Goal: Information Seeking & Learning: Learn about a topic

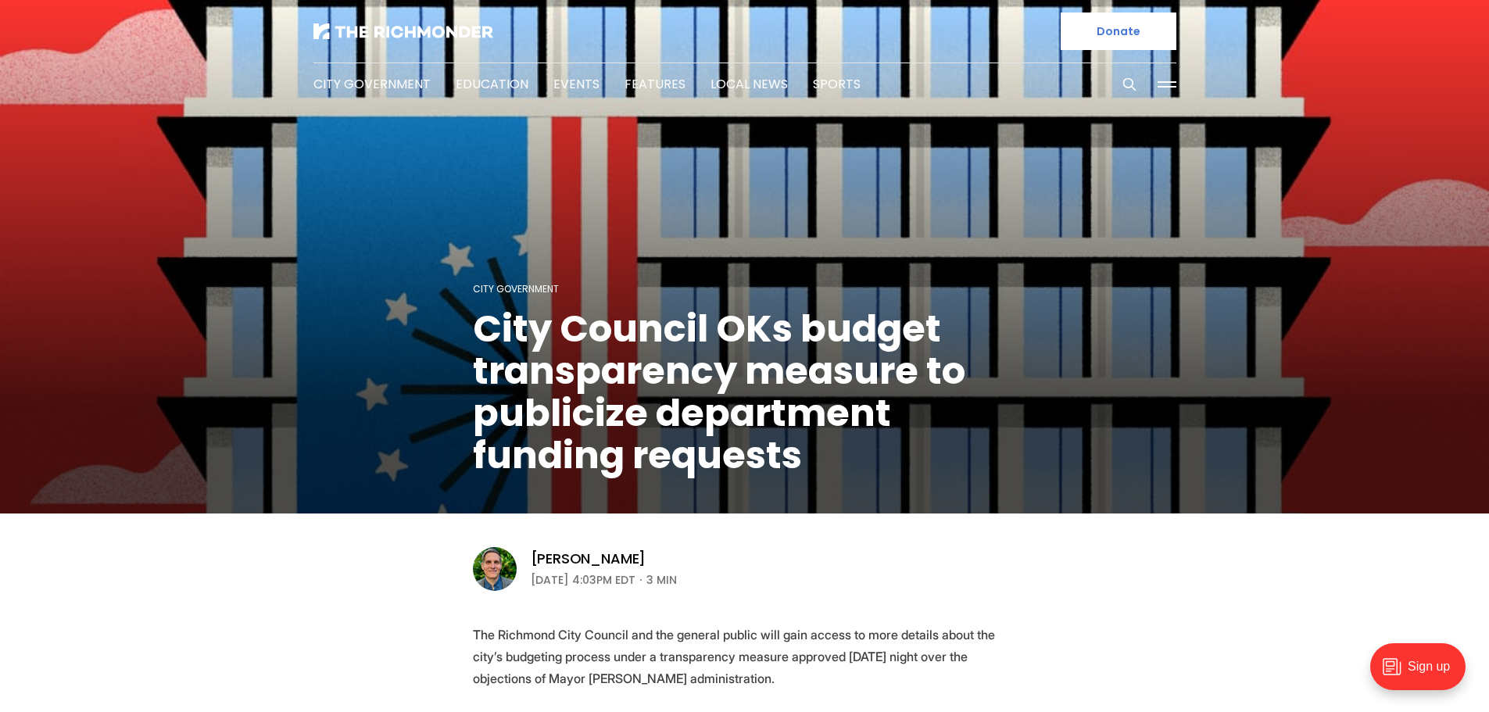
click at [365, 37] on img at bounding box center [403, 31] width 180 height 16
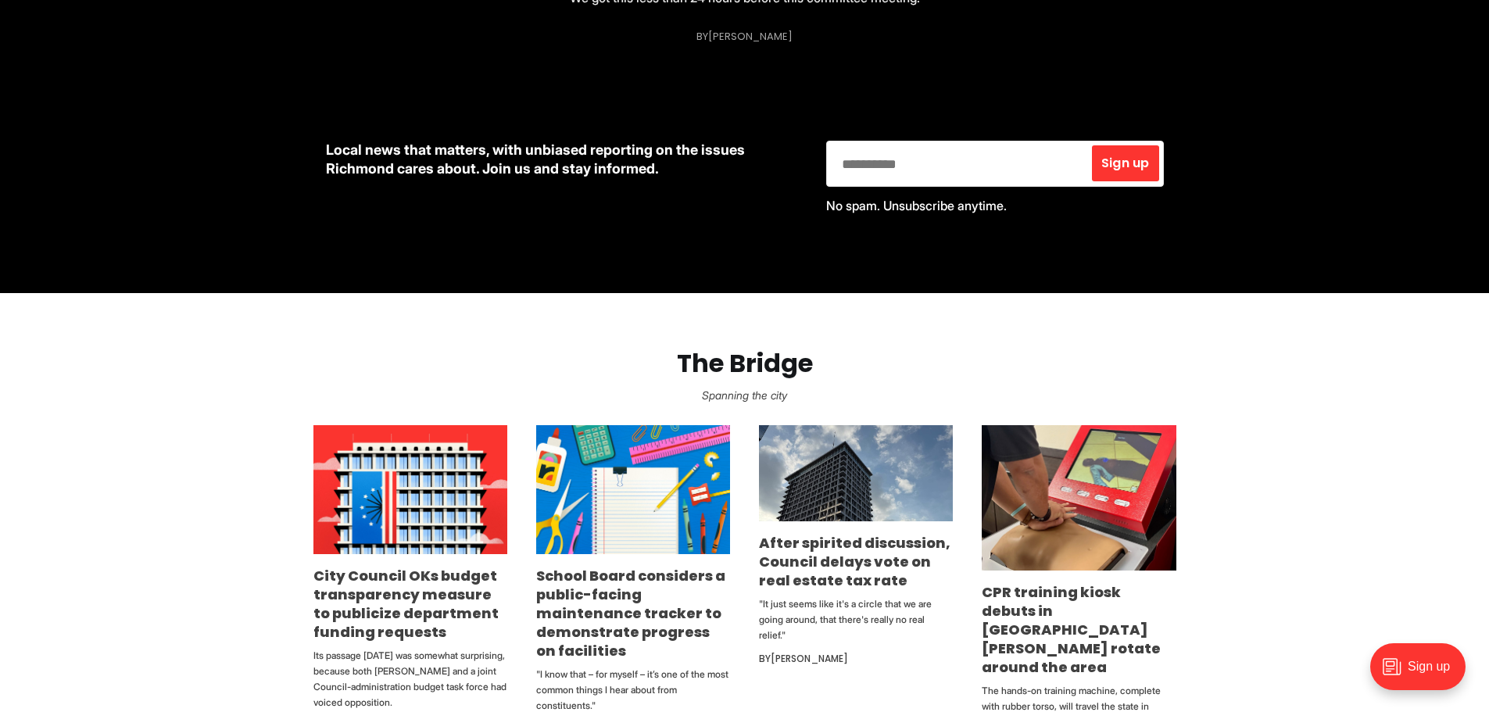
scroll to position [860, 0]
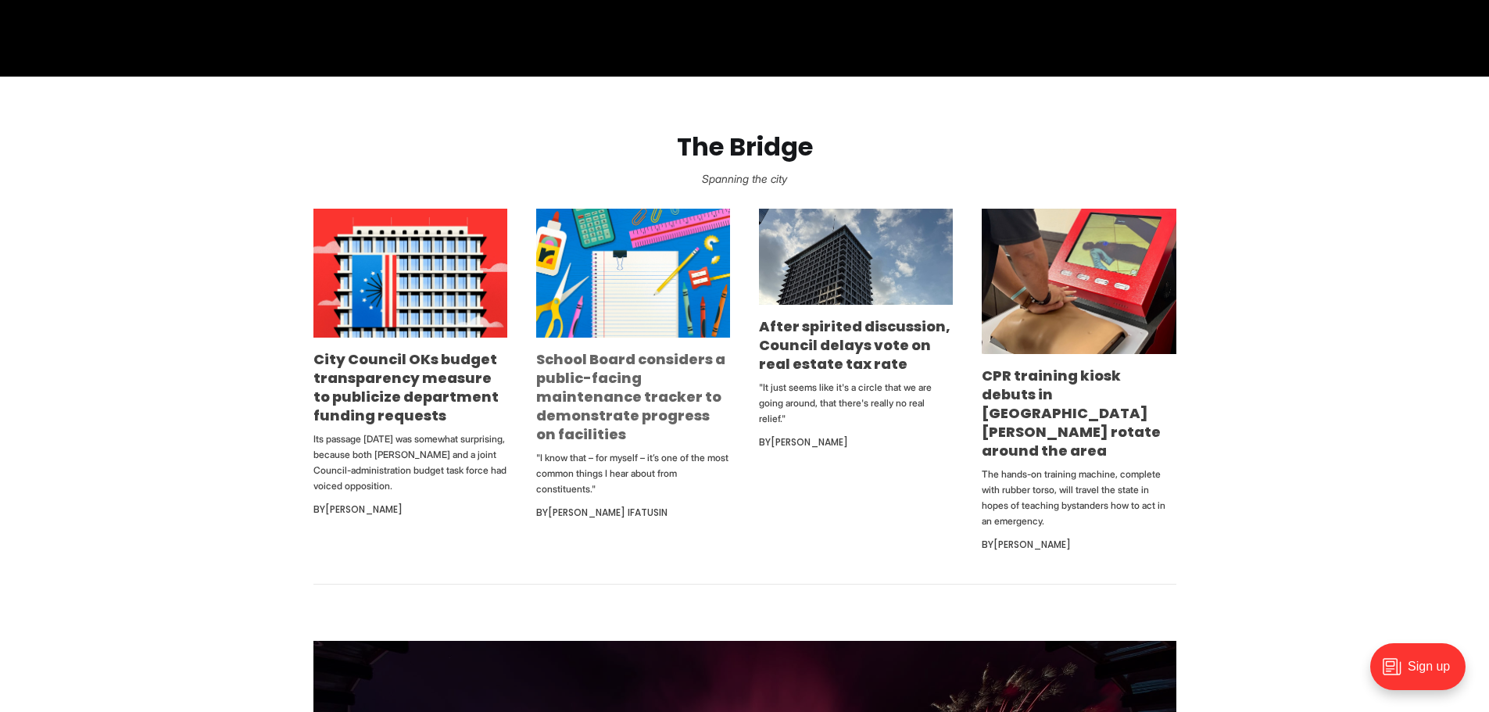
click at [597, 375] on link "School Board considers a public-facing maintenance tracker to demonstrate progr…" at bounding box center [630, 396] width 189 height 95
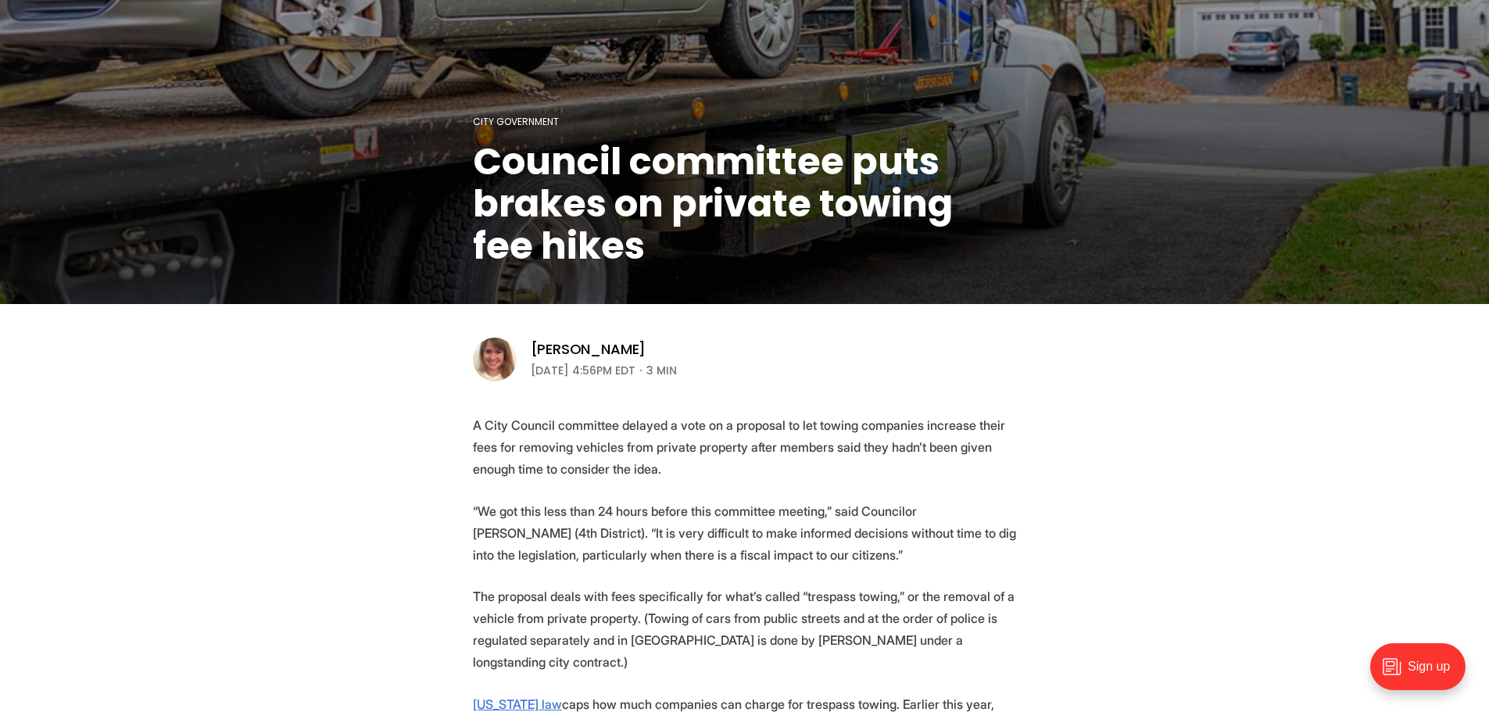
scroll to position [235, 0]
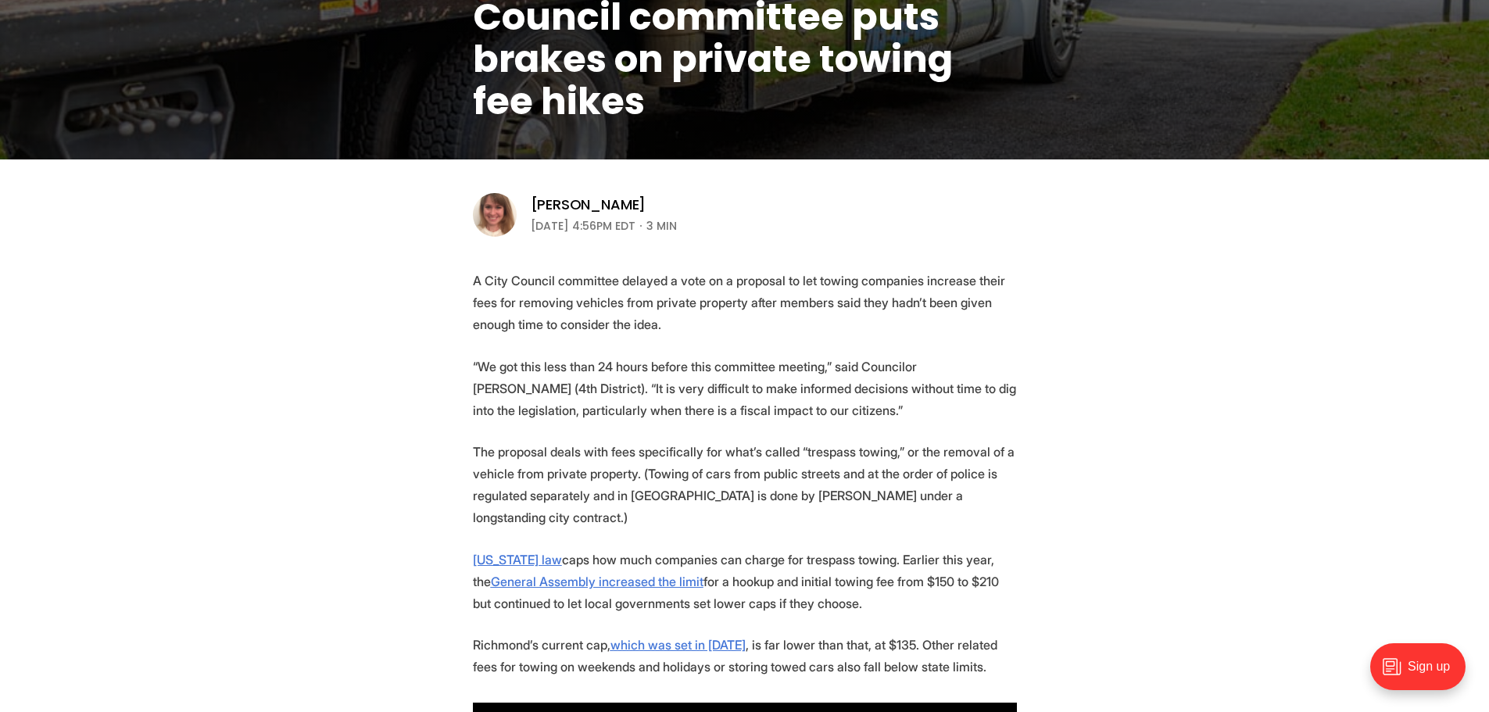
scroll to position [469, 0]
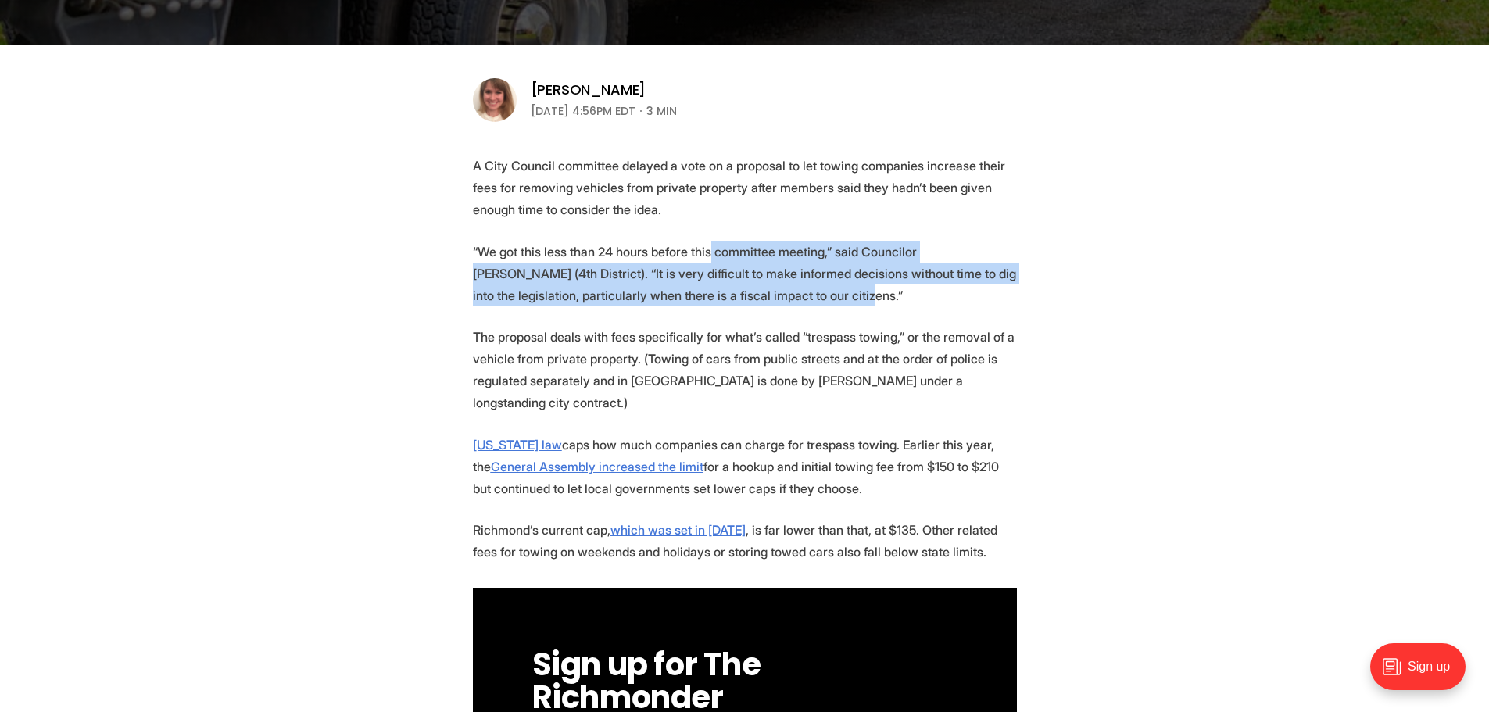
drag, startPoint x: 715, startPoint y: 247, endPoint x: 749, endPoint y: 285, distance: 51.0
click at [637, 285] on p "“We got this less than 24 hours before this committee meeting,” said Councilor …" at bounding box center [745, 274] width 544 height 66
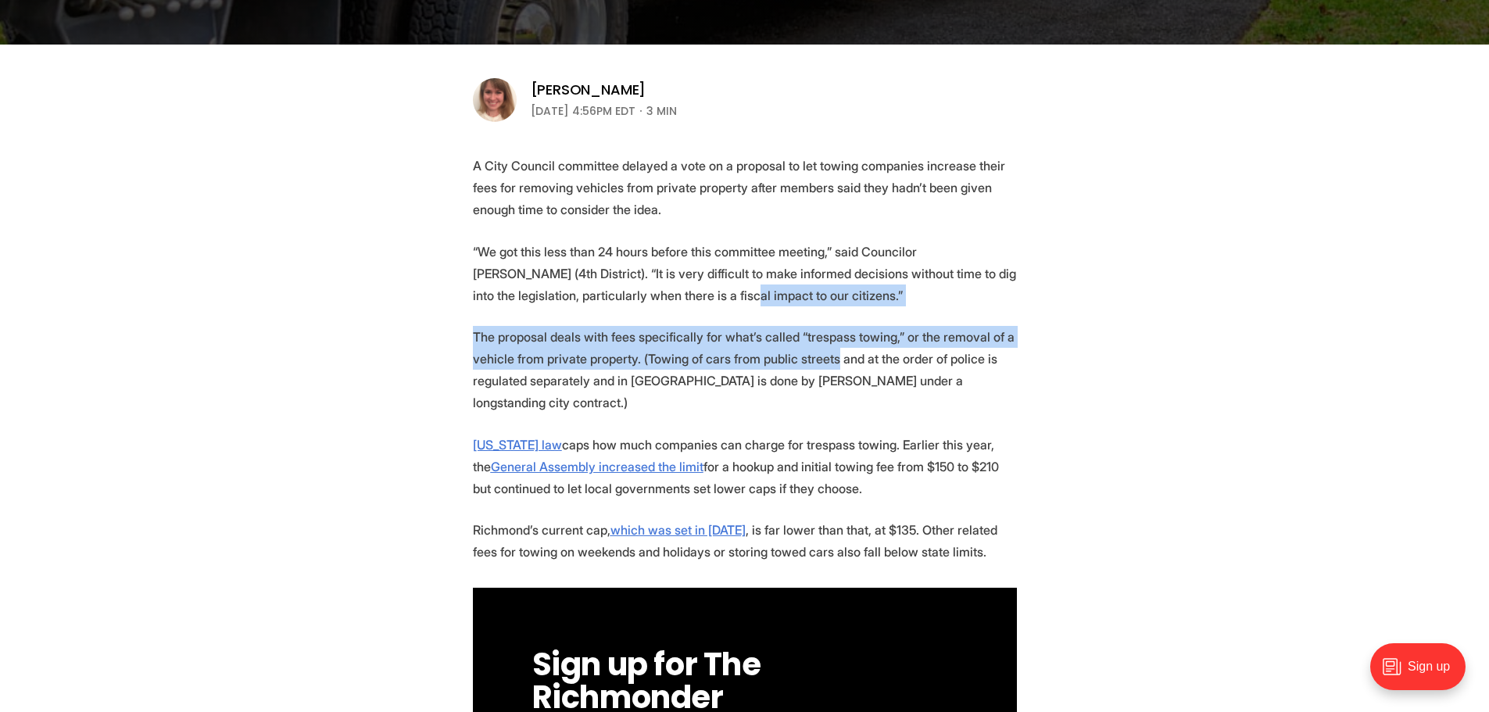
drag, startPoint x: 636, startPoint y: 288, endPoint x: 826, endPoint y: 356, distance: 200.8
drag, startPoint x: 699, startPoint y: 338, endPoint x: 686, endPoint y: 338, distance: 12.5
click at [698, 338] on p "The proposal deals with fees specifically for what’s called “trespass towing,” …" at bounding box center [745, 370] width 544 height 88
click at [665, 332] on p "The proposal deals with fees specifically for what’s called “trespass towing,” …" at bounding box center [745, 370] width 544 height 88
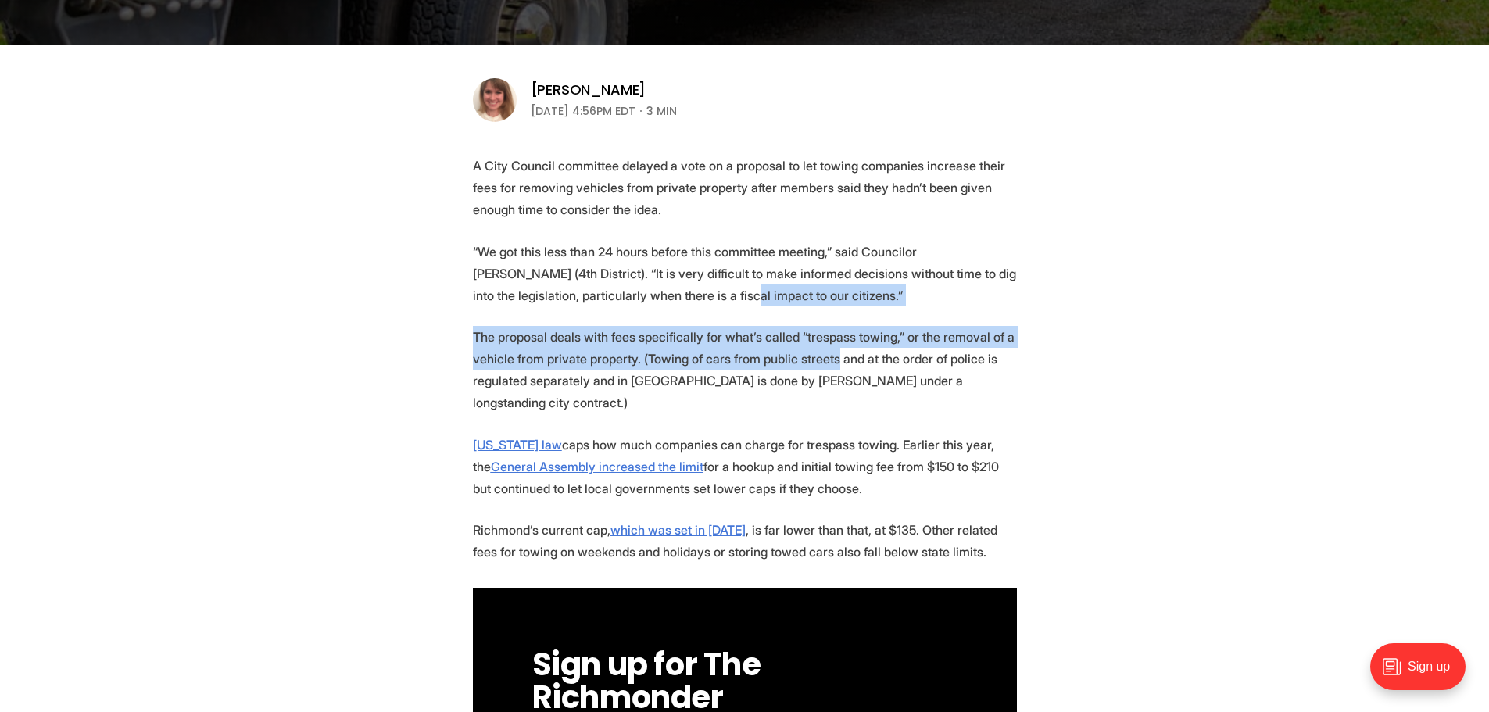
click at [689, 335] on p "The proposal deals with fees specifically for what’s called “trespass towing,” …" at bounding box center [745, 370] width 544 height 88
click at [762, 345] on p "The proposal deals with fees specifically for what’s called “trespass towing,” …" at bounding box center [745, 370] width 544 height 88
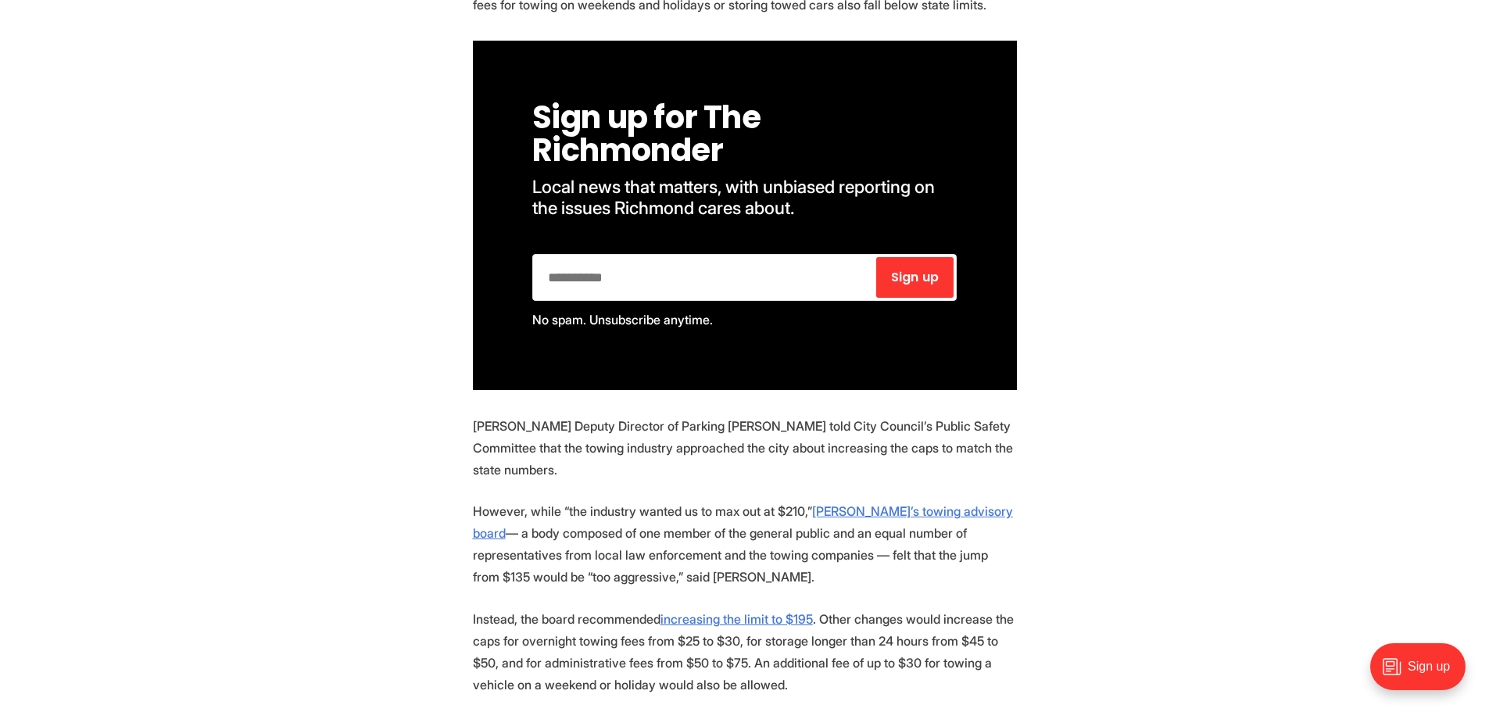
scroll to position [1094, 0]
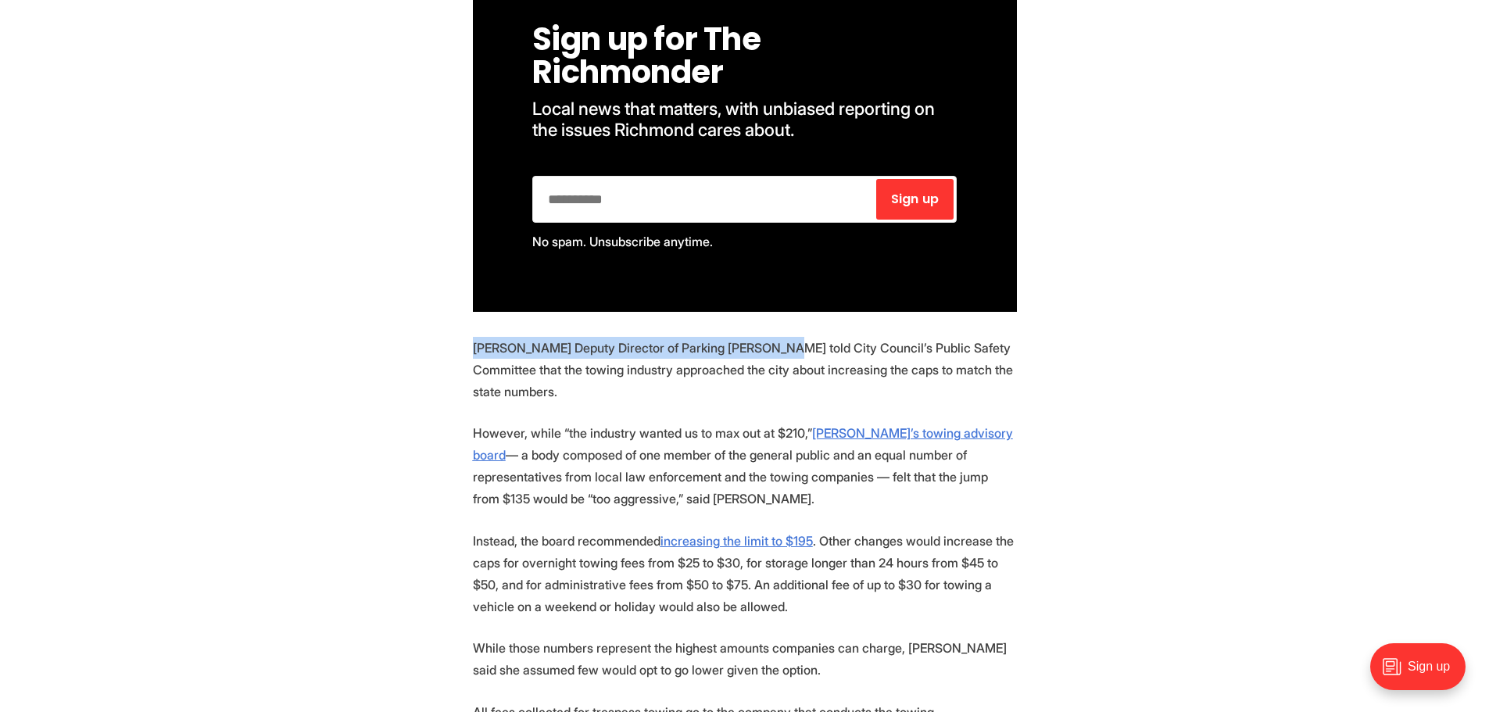
drag, startPoint x: 471, startPoint y: 324, endPoint x: 774, endPoint y: 324, distance: 302.5
click at [774, 324] on section "A City Council committee delayed a vote on a proposal to let towing companies i…" at bounding box center [744, 356] width 1489 height 1654
click at [415, 349] on section "A City Council committee delayed a vote on a proposal to let towing companies i…" at bounding box center [744, 356] width 1489 height 1654
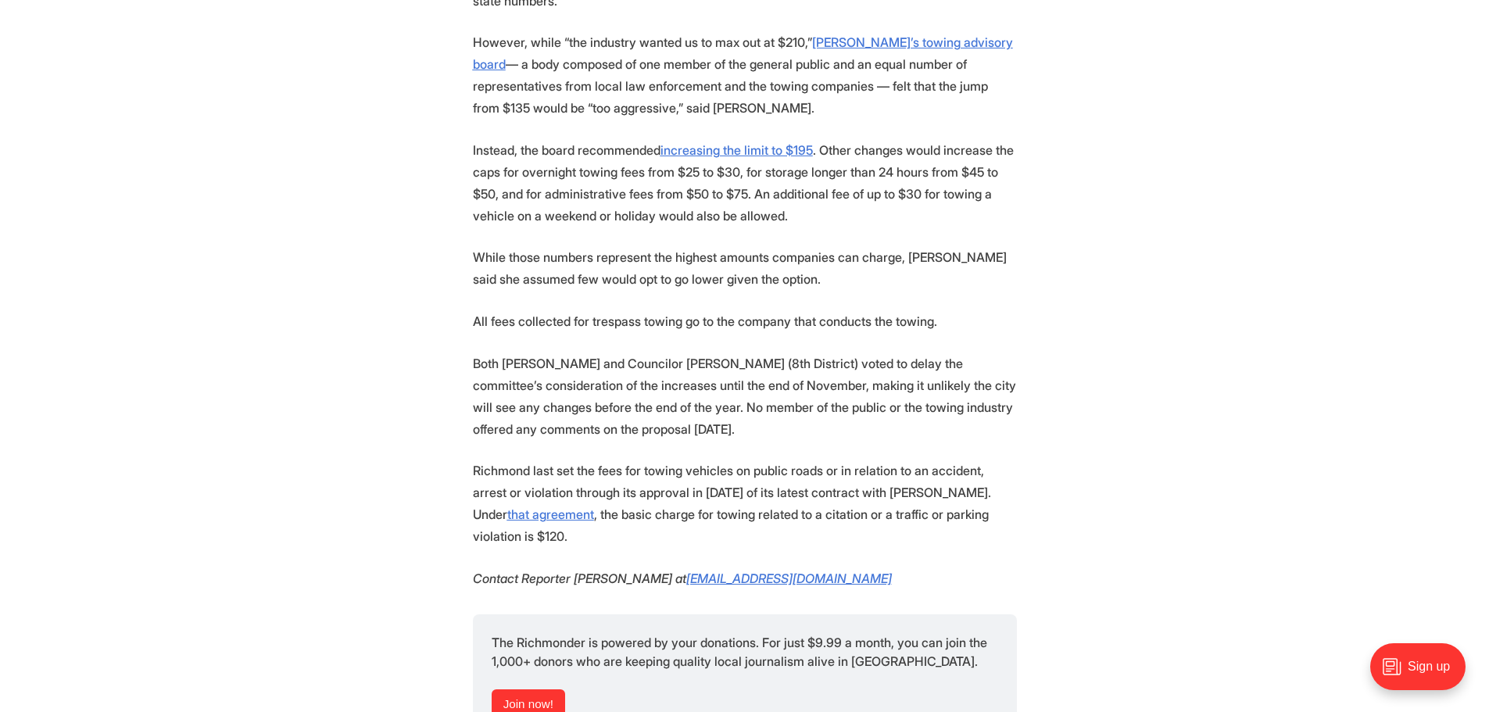
scroll to position [1563, 0]
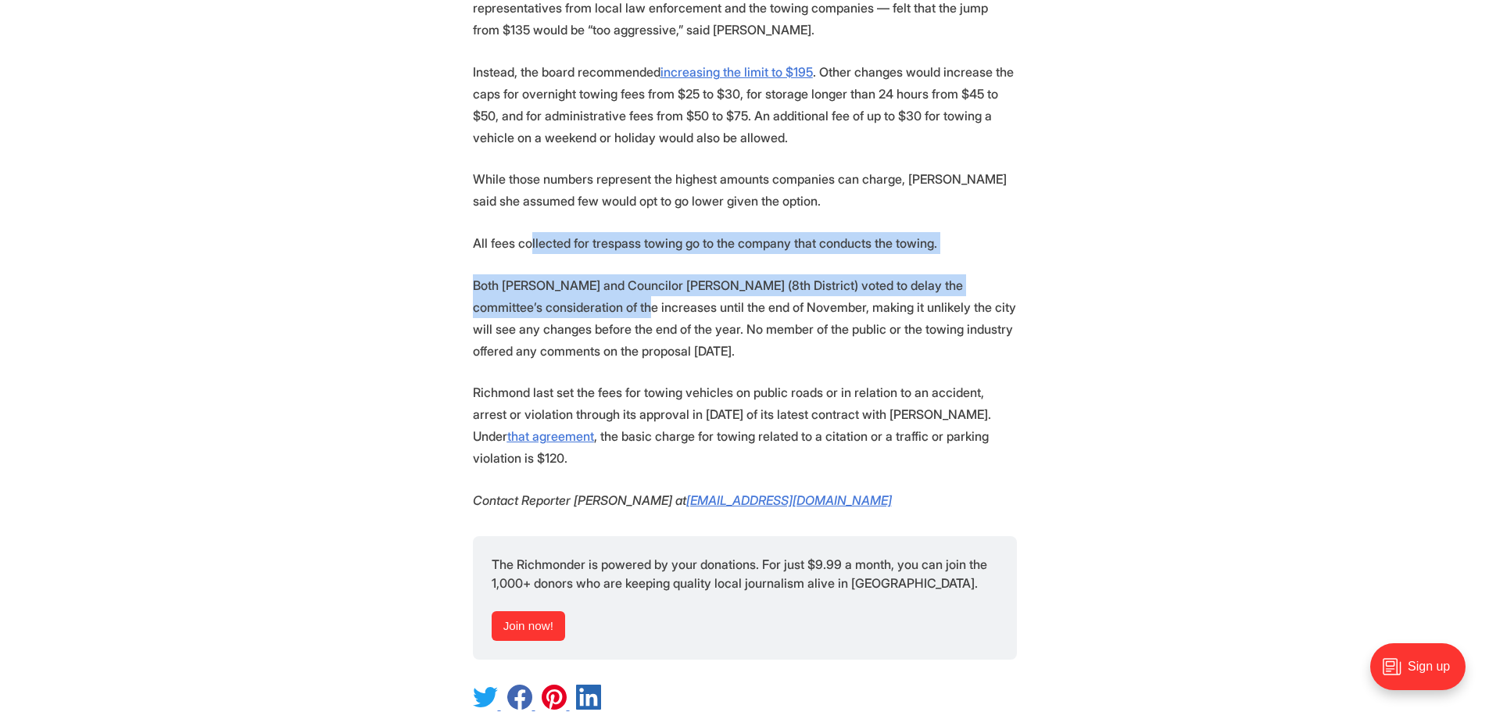
drag, startPoint x: 552, startPoint y: 231, endPoint x: 601, endPoint y: 295, distance: 81.5
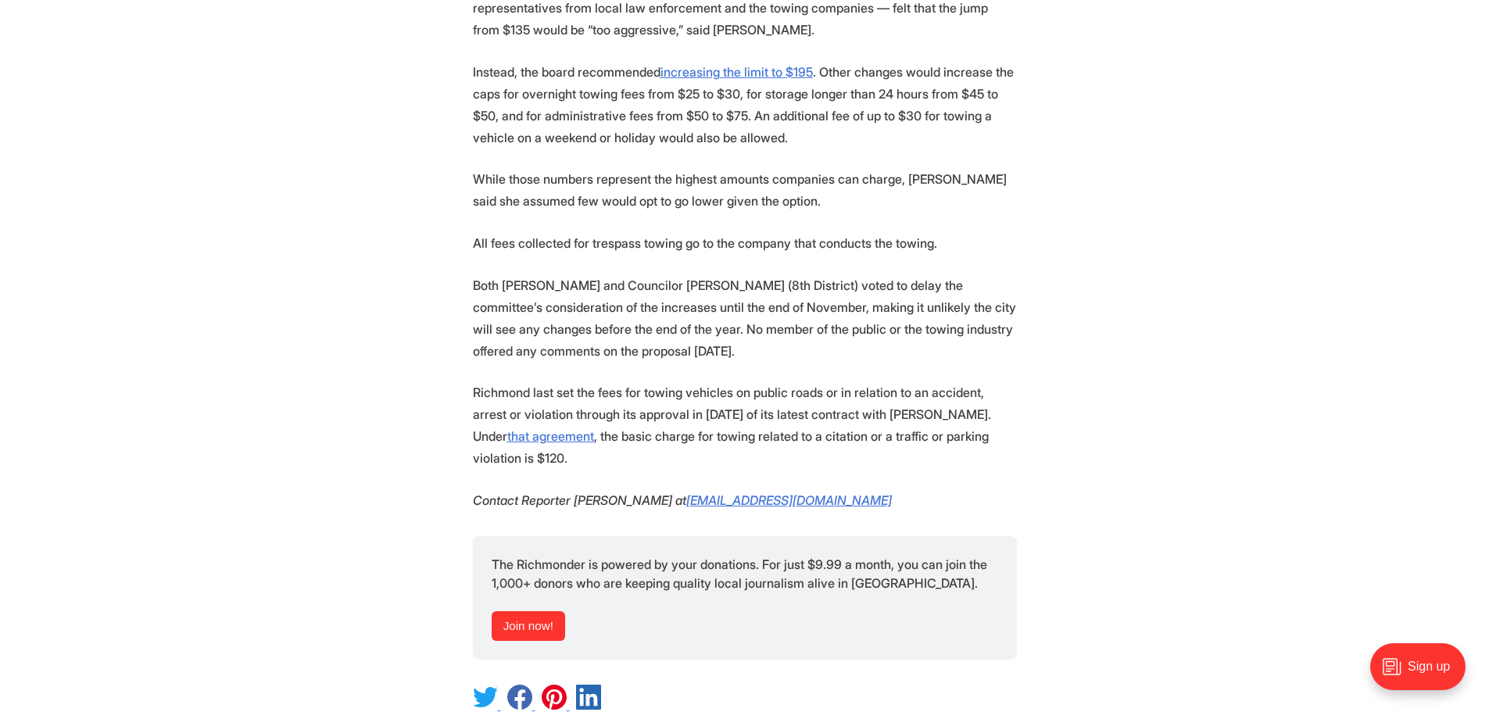
click at [621, 310] on p "Both Abubaker and Councilor Reva Trammell (8th District) voted to delay the com…" at bounding box center [745, 318] width 544 height 88
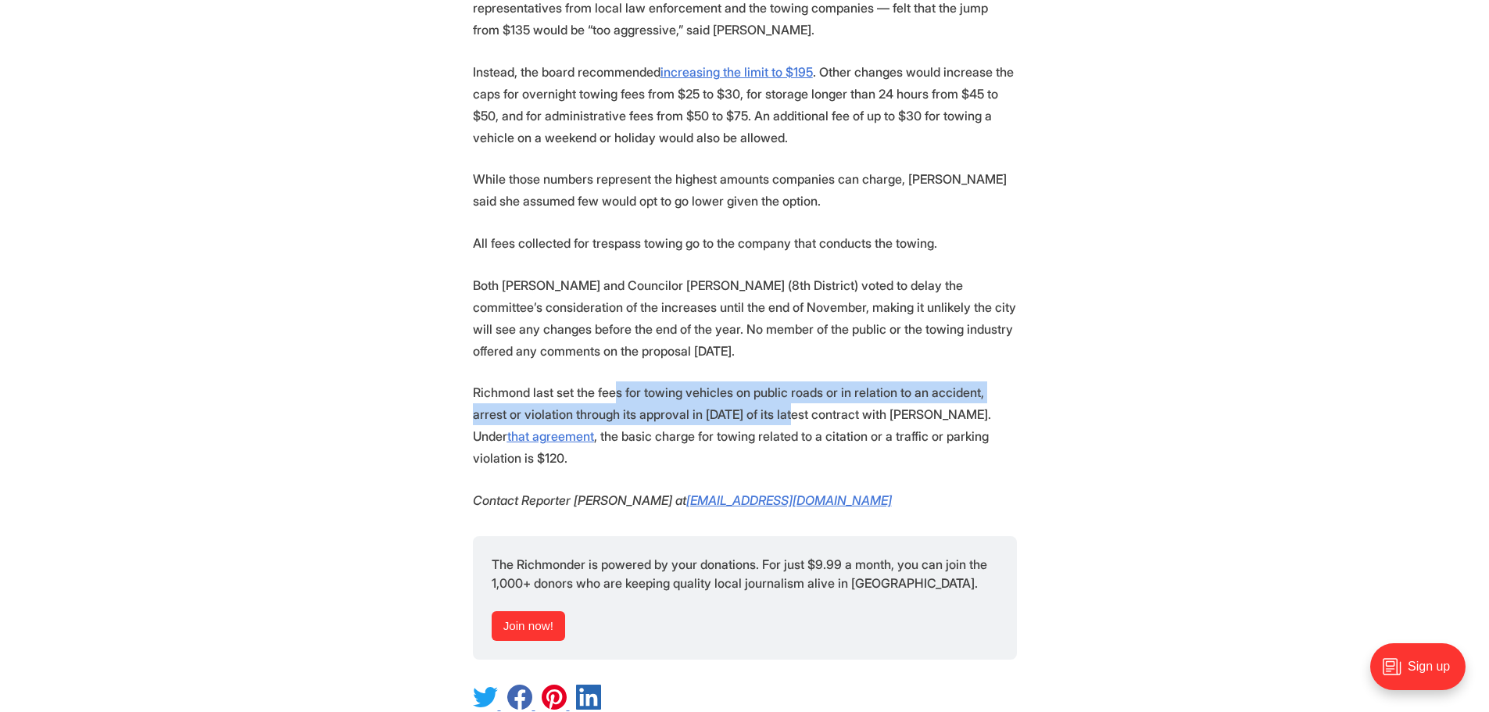
drag, startPoint x: 611, startPoint y: 371, endPoint x: 748, endPoint y: 401, distance: 140.2
click at [748, 401] on p "Richmond last set the fees for towing vehicles on public roads or in relation t…" at bounding box center [745, 425] width 544 height 88
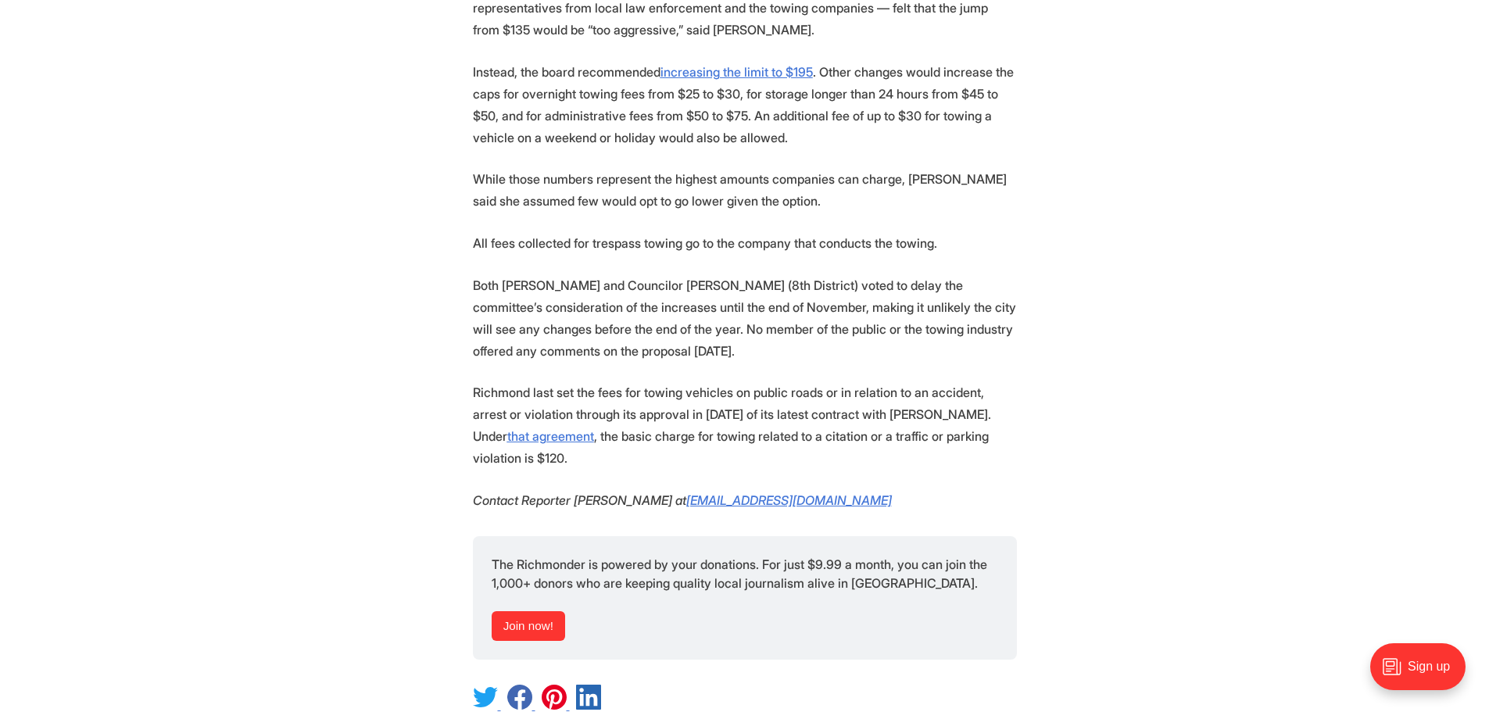
click at [601, 381] on p "Richmond last set the fees for towing vehicles on public roads or in relation t…" at bounding box center [745, 425] width 544 height 88
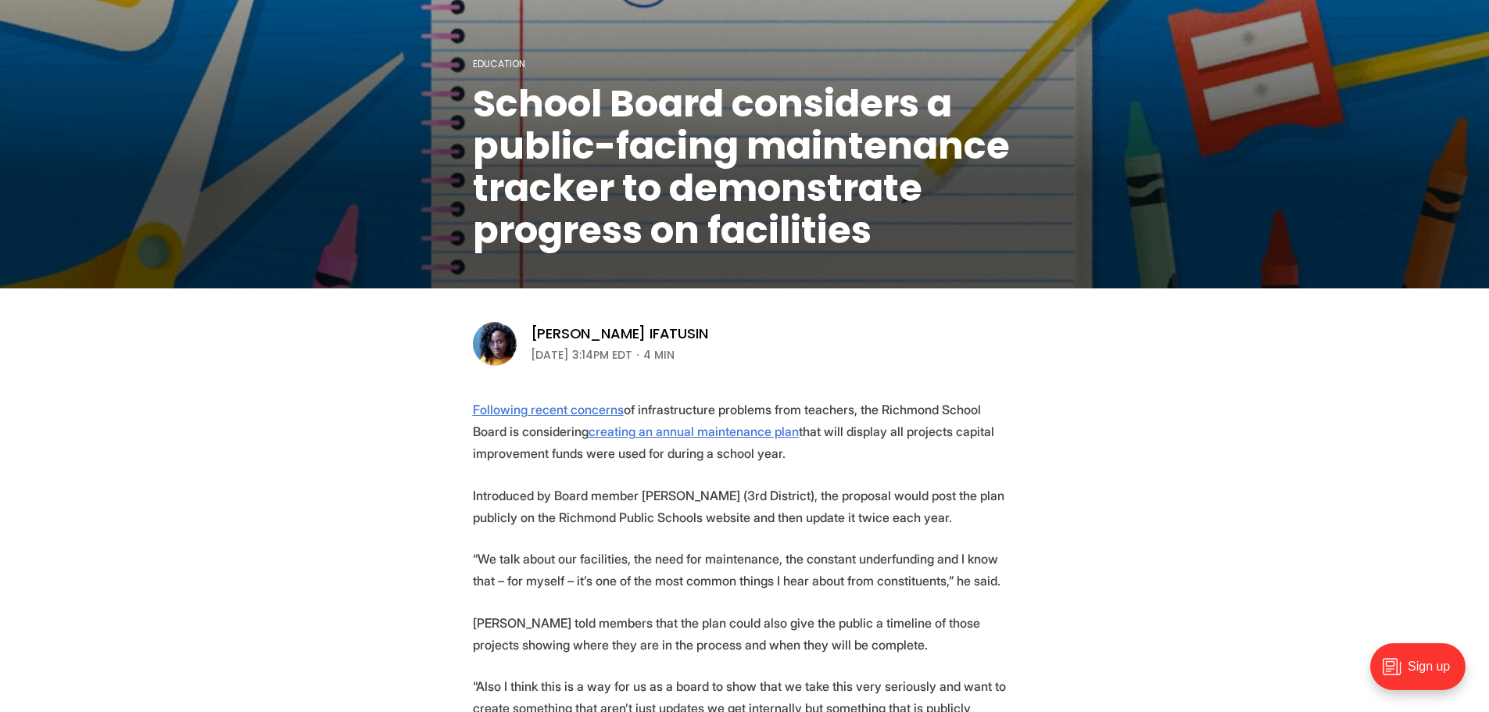
scroll to position [235, 0]
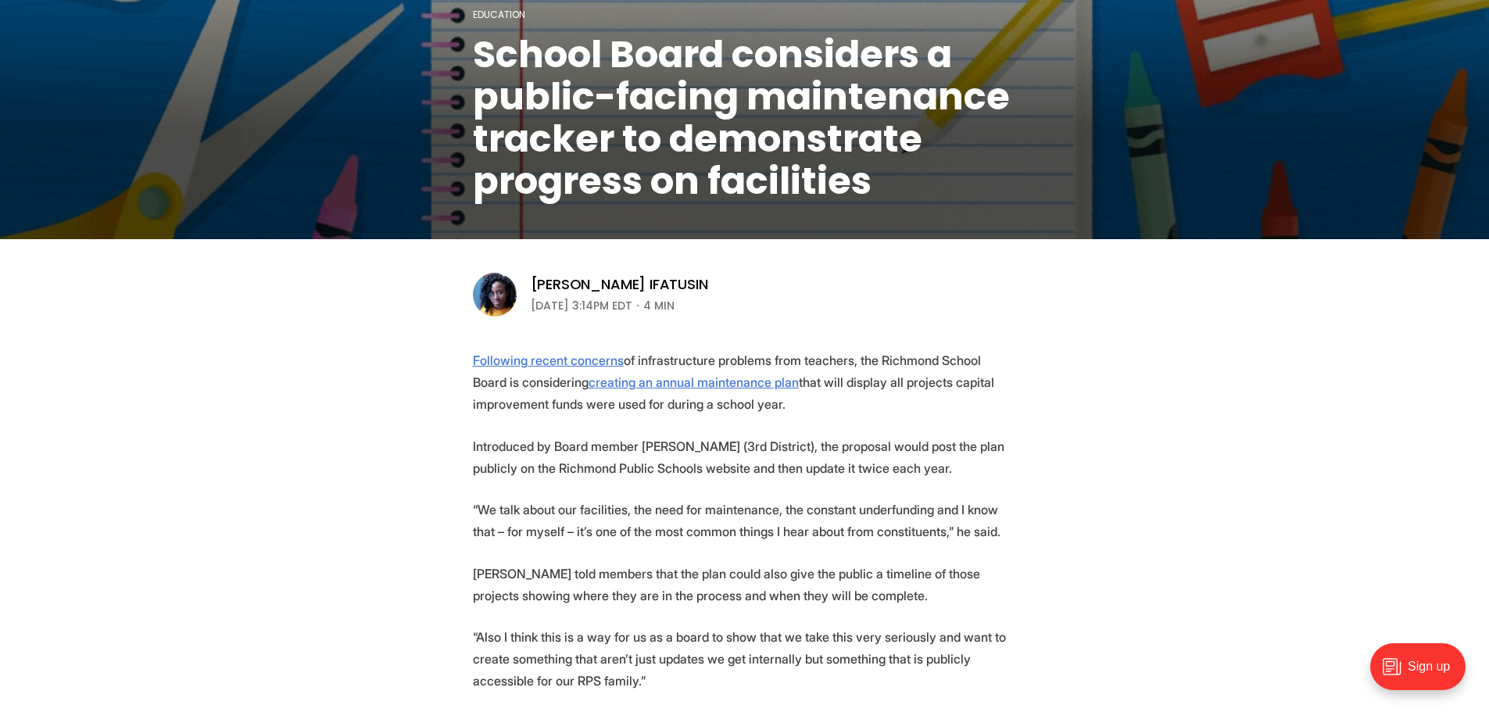
scroll to position [313, 0]
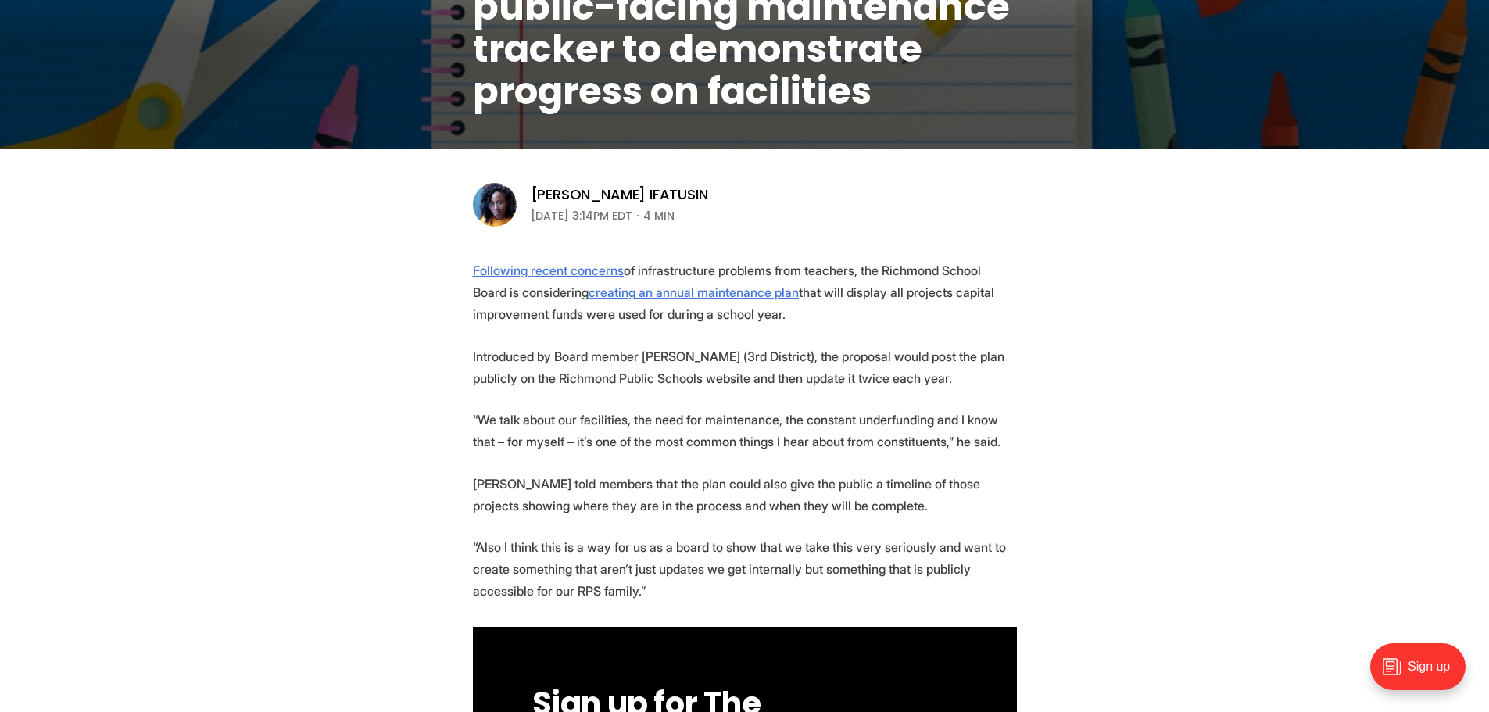
scroll to position [391, 0]
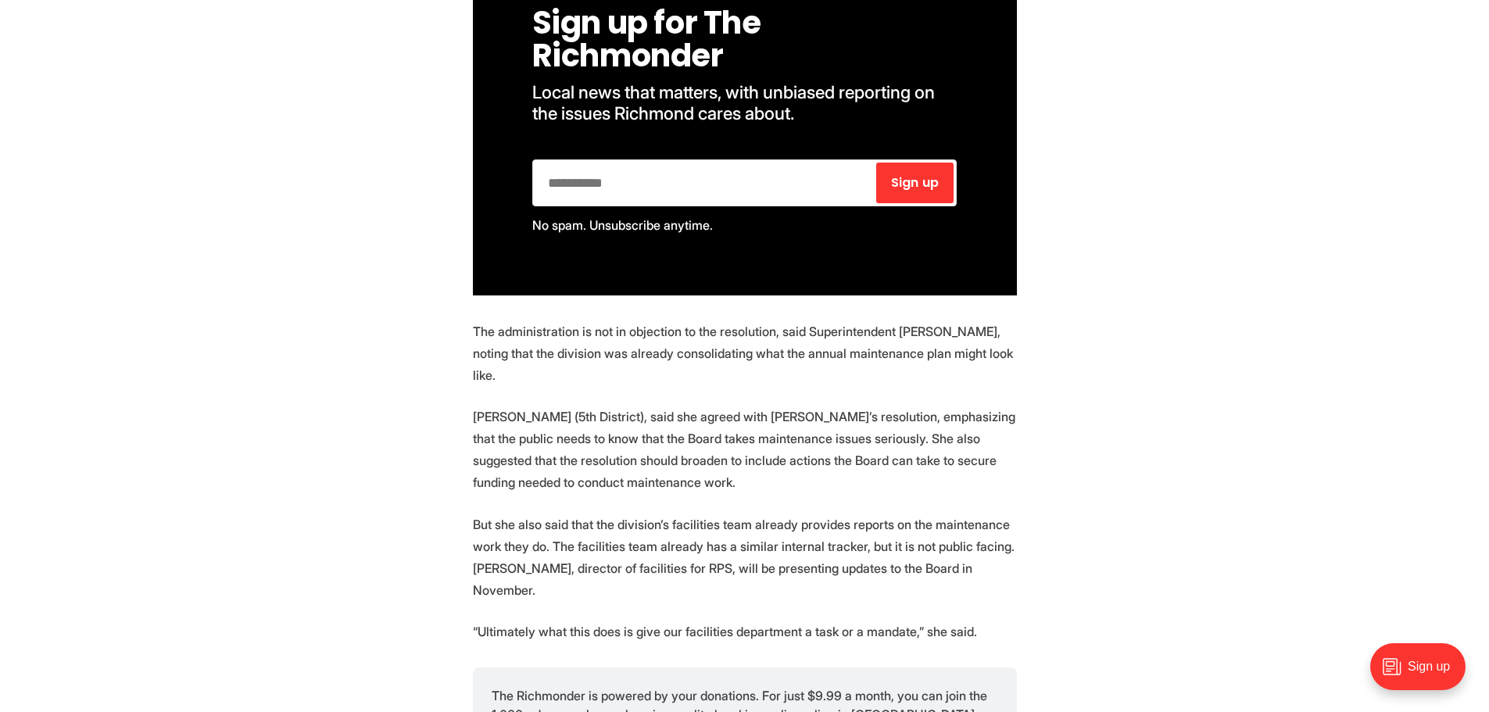
scroll to position [1094, 0]
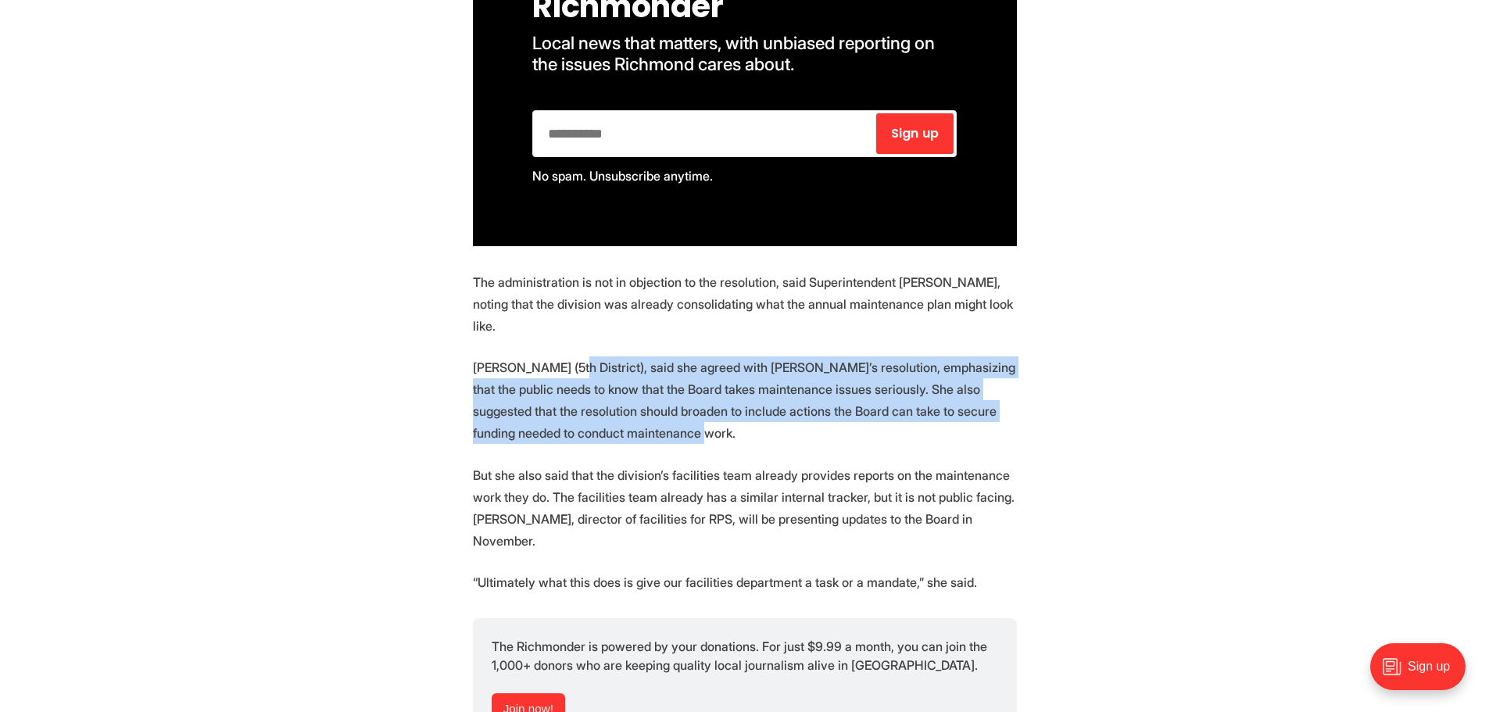
drag, startPoint x: 568, startPoint y: 338, endPoint x: 646, endPoint y: 419, distance: 111.7
click at [646, 419] on p "Stephanie Rizzi (5th District), said she agreed with Faruk’s resolution, emphas…" at bounding box center [745, 400] width 544 height 88
click at [679, 375] on p "Stephanie Rizzi (5th District), said she agreed with Faruk’s resolution, emphas…" at bounding box center [745, 400] width 544 height 88
drag, startPoint x: 665, startPoint y: 356, endPoint x: 688, endPoint y: 408, distance: 57.1
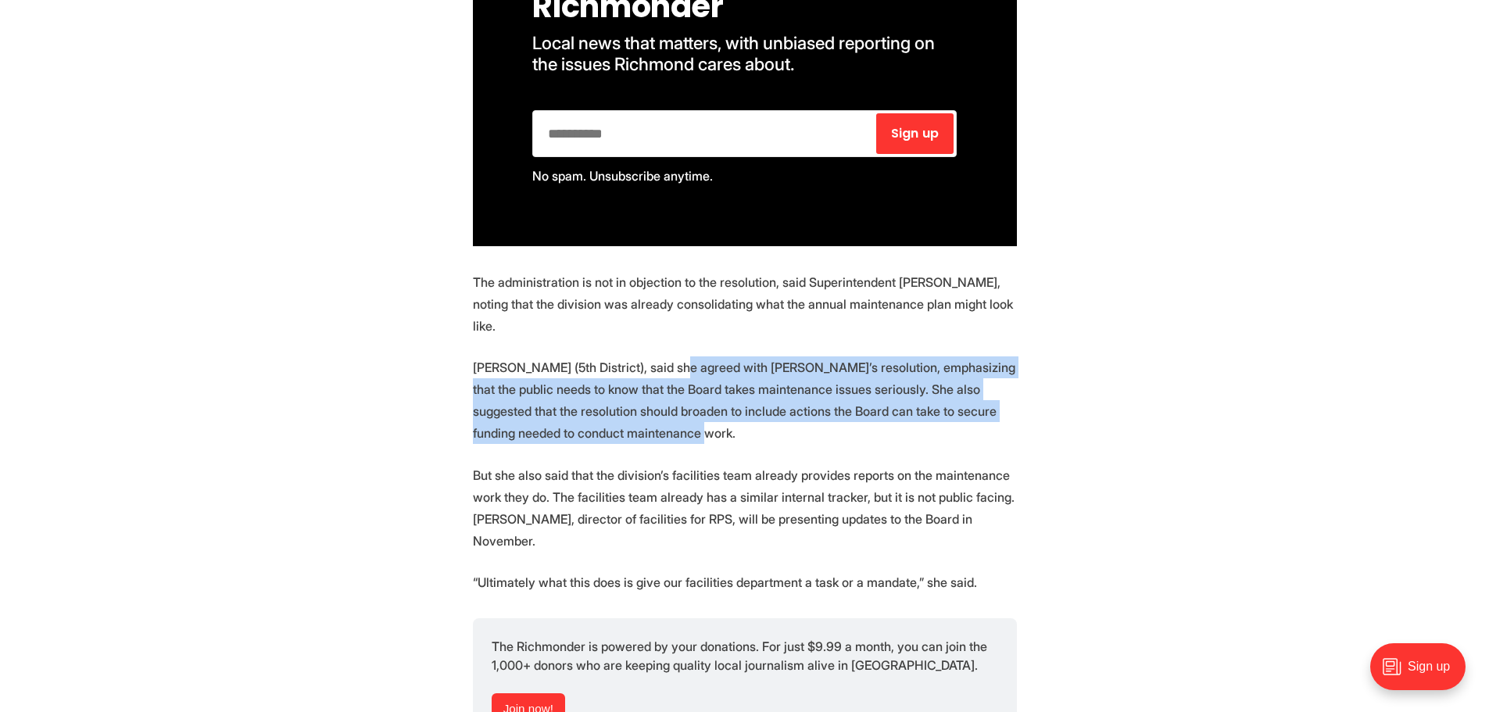
click at [684, 408] on p "Stephanie Rizzi (5th District), said she agreed with Faruk’s resolution, emphas…" at bounding box center [745, 400] width 544 height 88
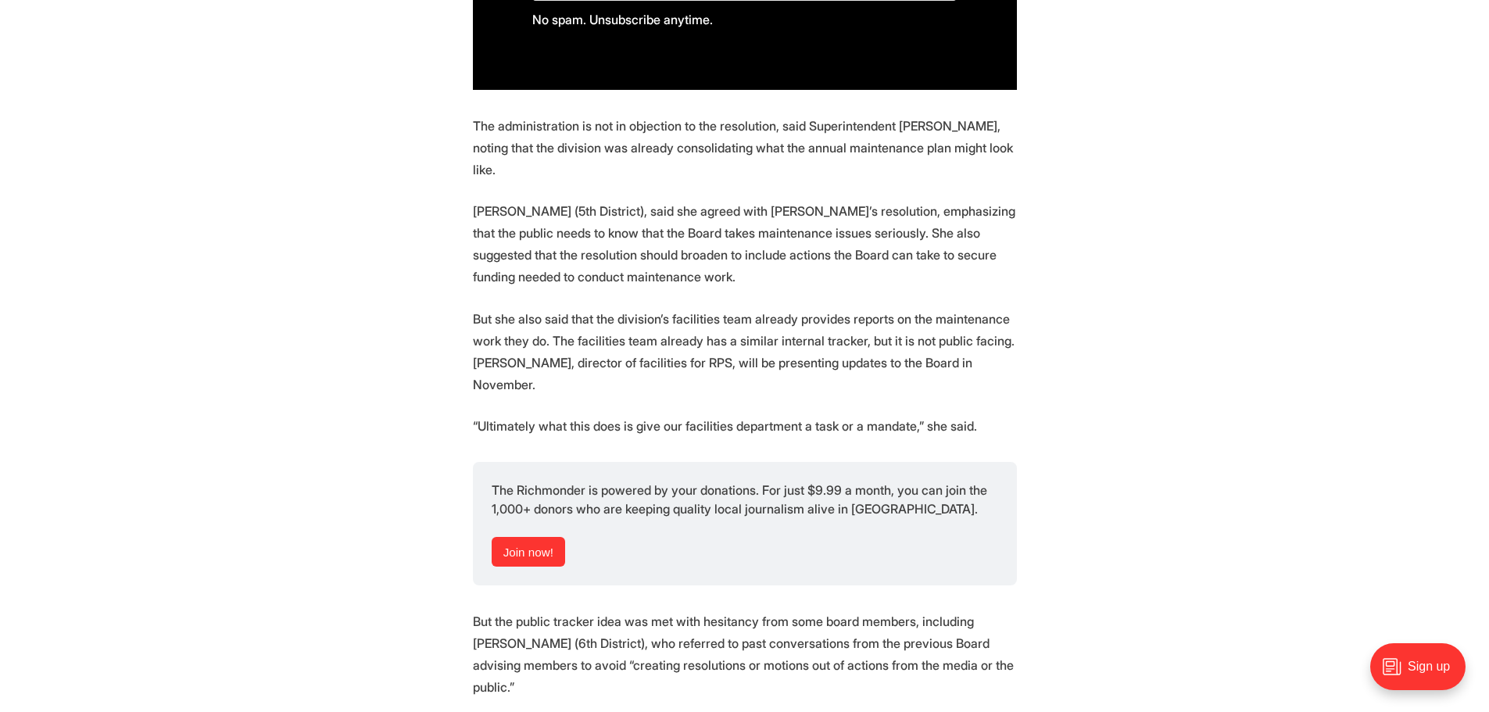
scroll to position [1329, 0]
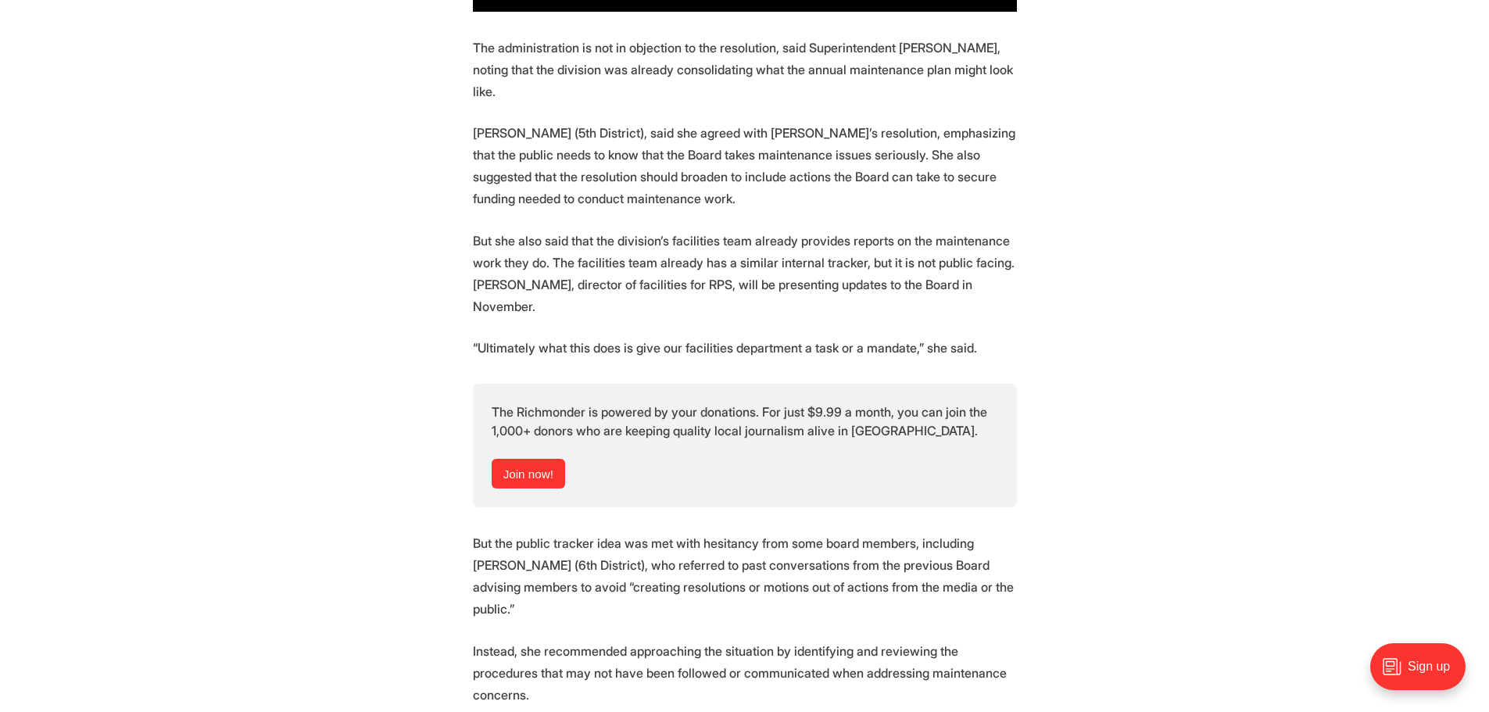
click at [430, 313] on section "Following recent concerns of infrastructure problems from teachers, the Richmon…" at bounding box center [744, 652] width 1489 height 2715
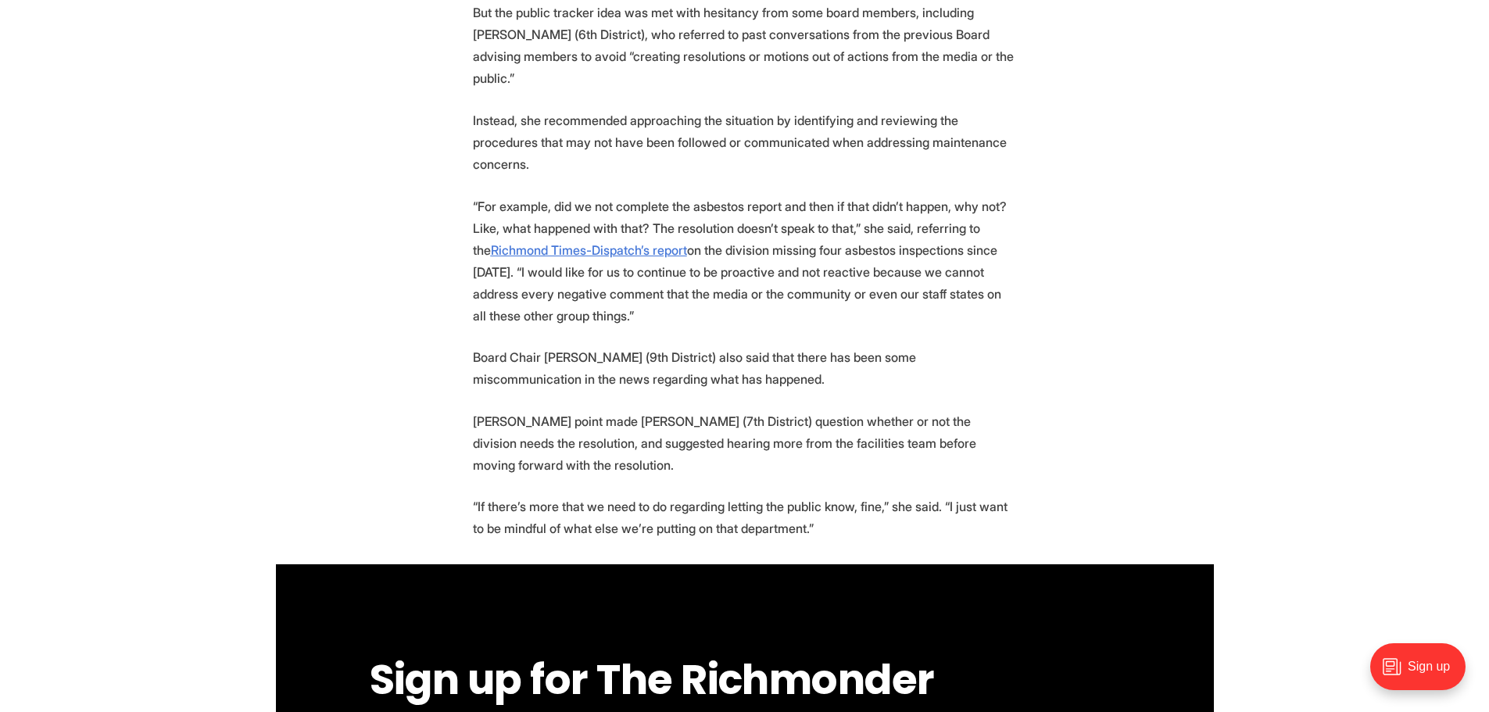
scroll to position [1876, 0]
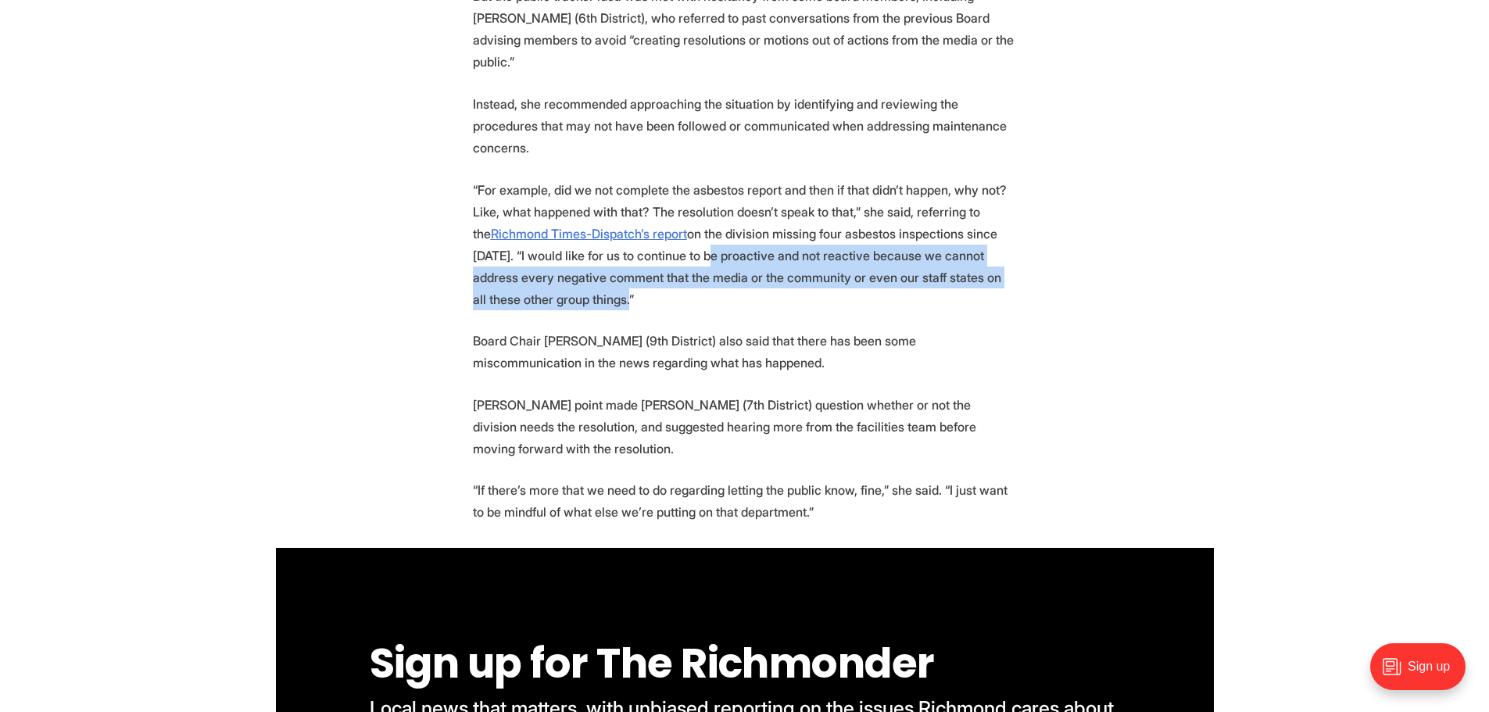
drag, startPoint x: 657, startPoint y: 206, endPoint x: 665, endPoint y: 256, distance: 50.8
click at [665, 256] on p "“For example, did we not complete the asbestos report and then if that didn’t h…" at bounding box center [745, 244] width 544 height 131
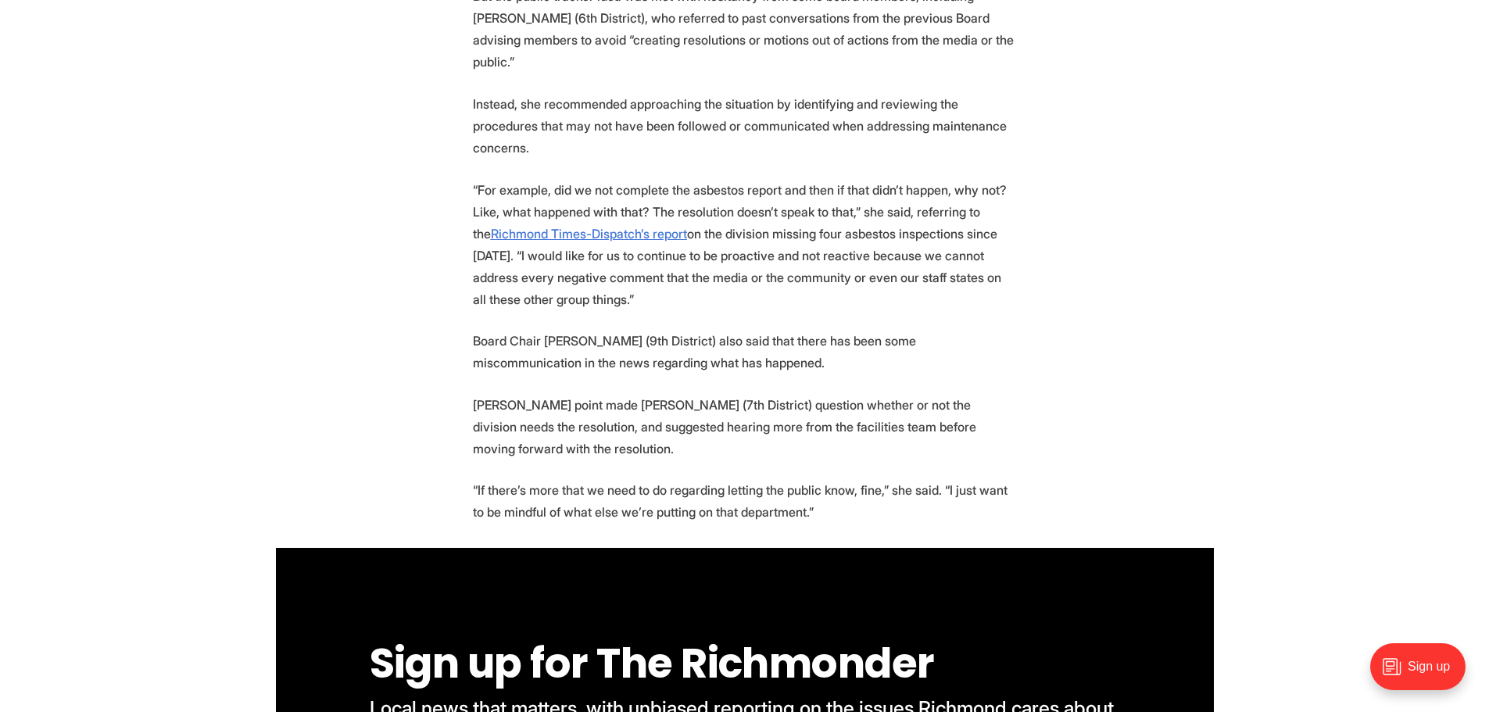
click at [808, 330] on p "Board Chair Shavonda Fernandez (9th District) also said that there has been som…" at bounding box center [745, 352] width 544 height 44
click at [657, 394] on p "Rizzi’s point made Cheryl Burke (7th District) question whether or not the divi…" at bounding box center [745, 427] width 544 height 66
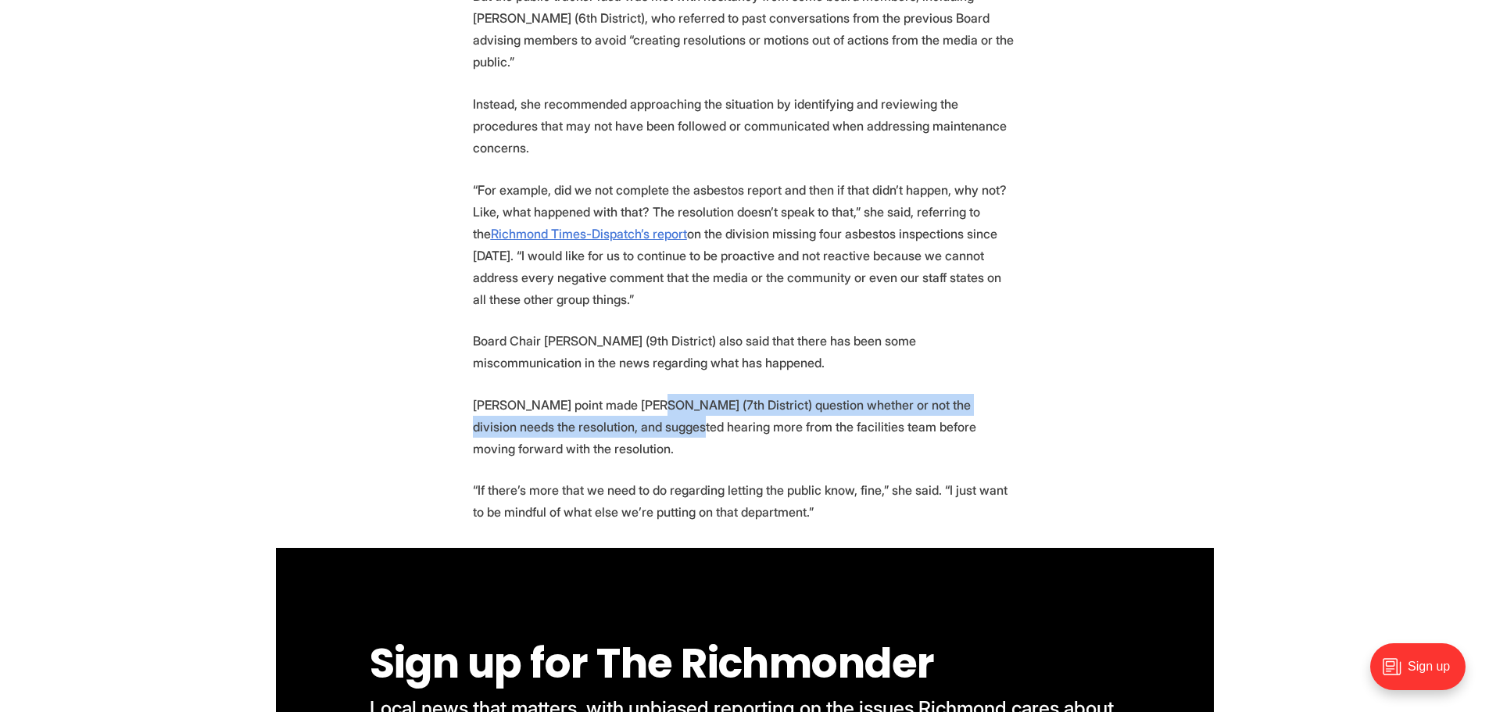
drag, startPoint x: 635, startPoint y: 353, endPoint x: 643, endPoint y: 383, distance: 30.7
click at [643, 394] on p "Rizzi’s point made Cheryl Burke (7th District) question whether or not the divi…" at bounding box center [745, 427] width 544 height 66
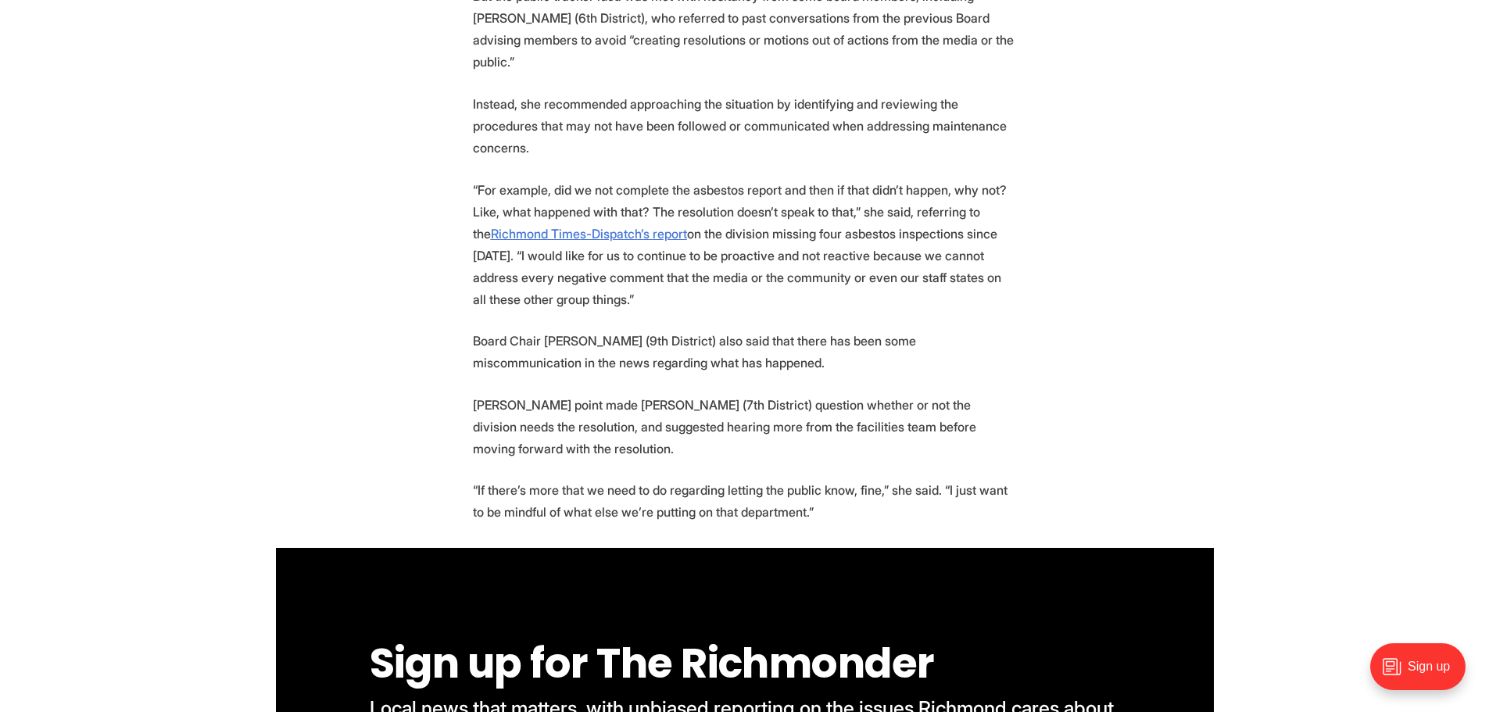
click at [611, 406] on p "Rizzi’s point made Cheryl Burke (7th District) question whether or not the divi…" at bounding box center [745, 427] width 544 height 66
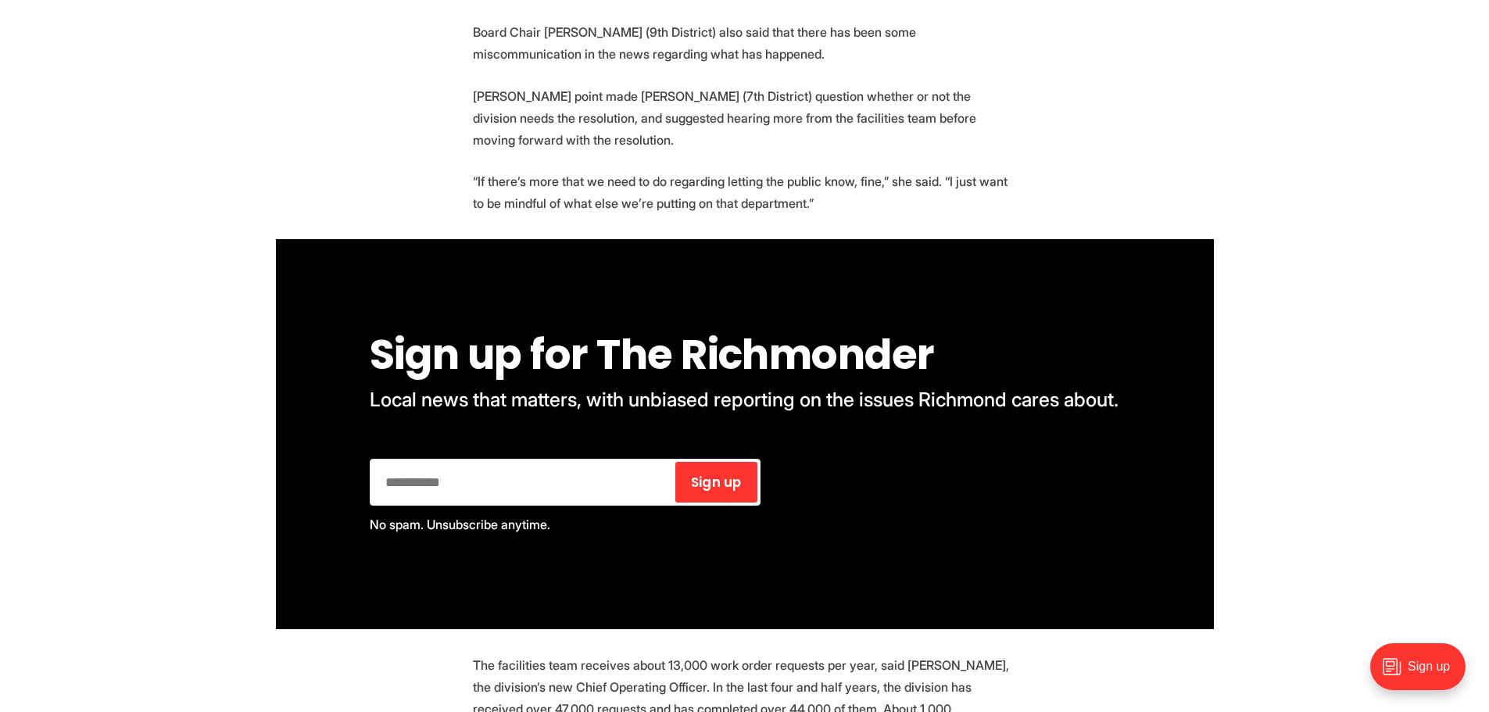
scroll to position [2189, 0]
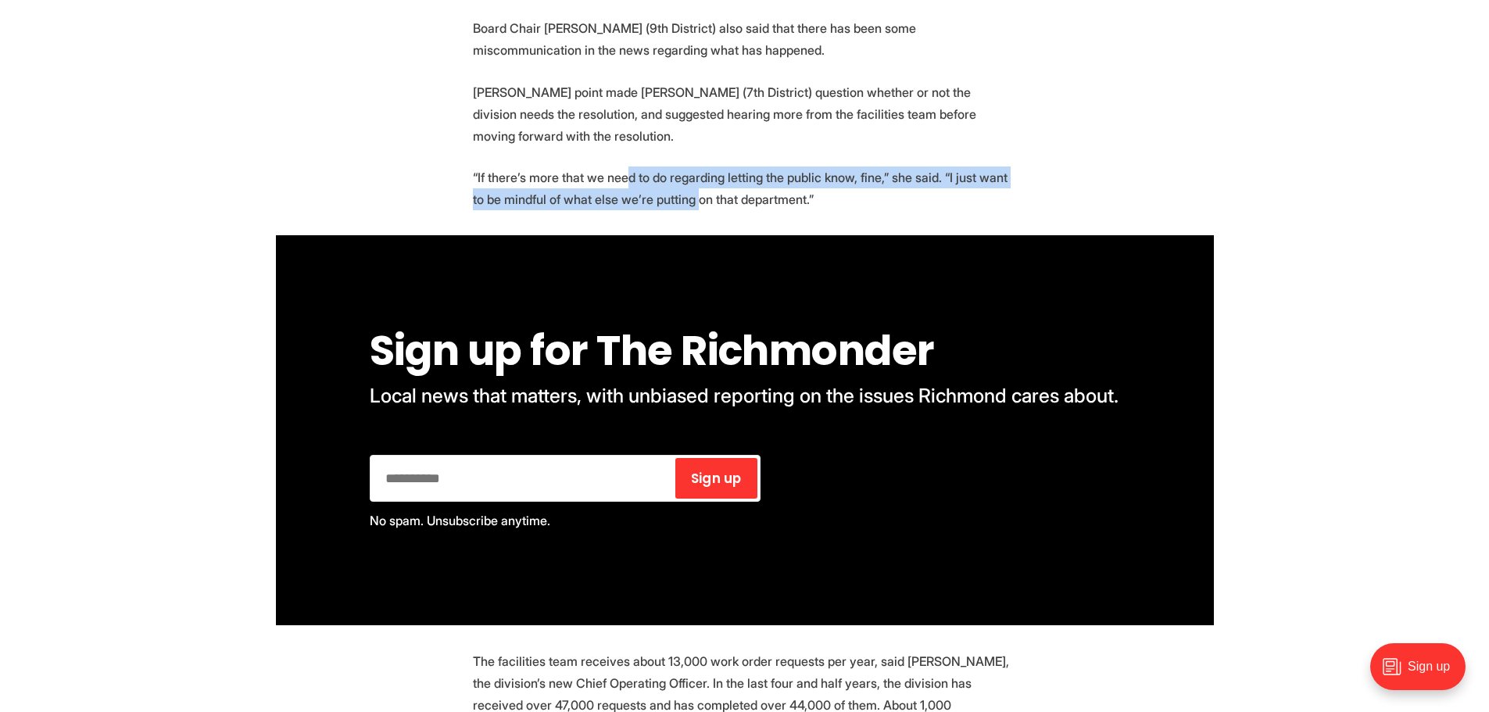
drag, startPoint x: 623, startPoint y: 132, endPoint x: 682, endPoint y: 174, distance: 72.2
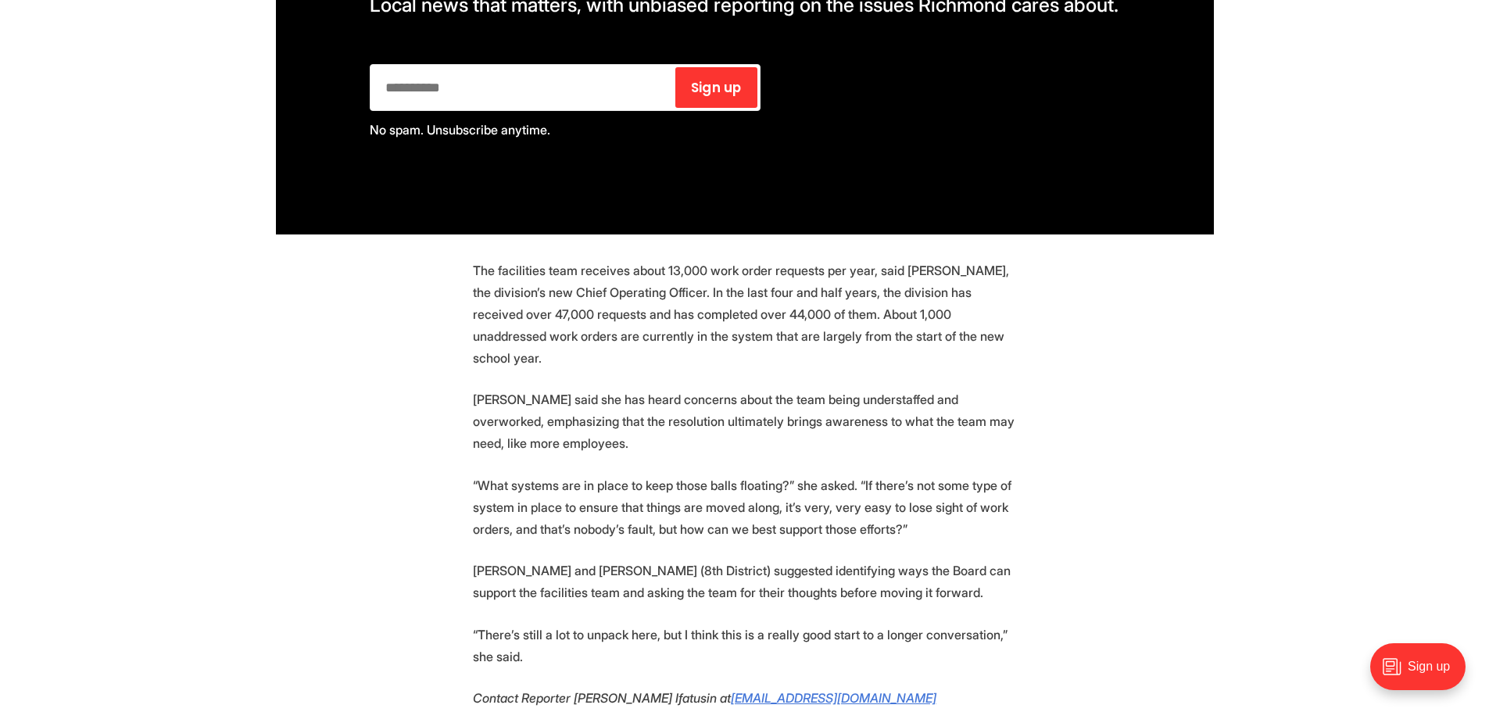
scroll to position [2736, 0]
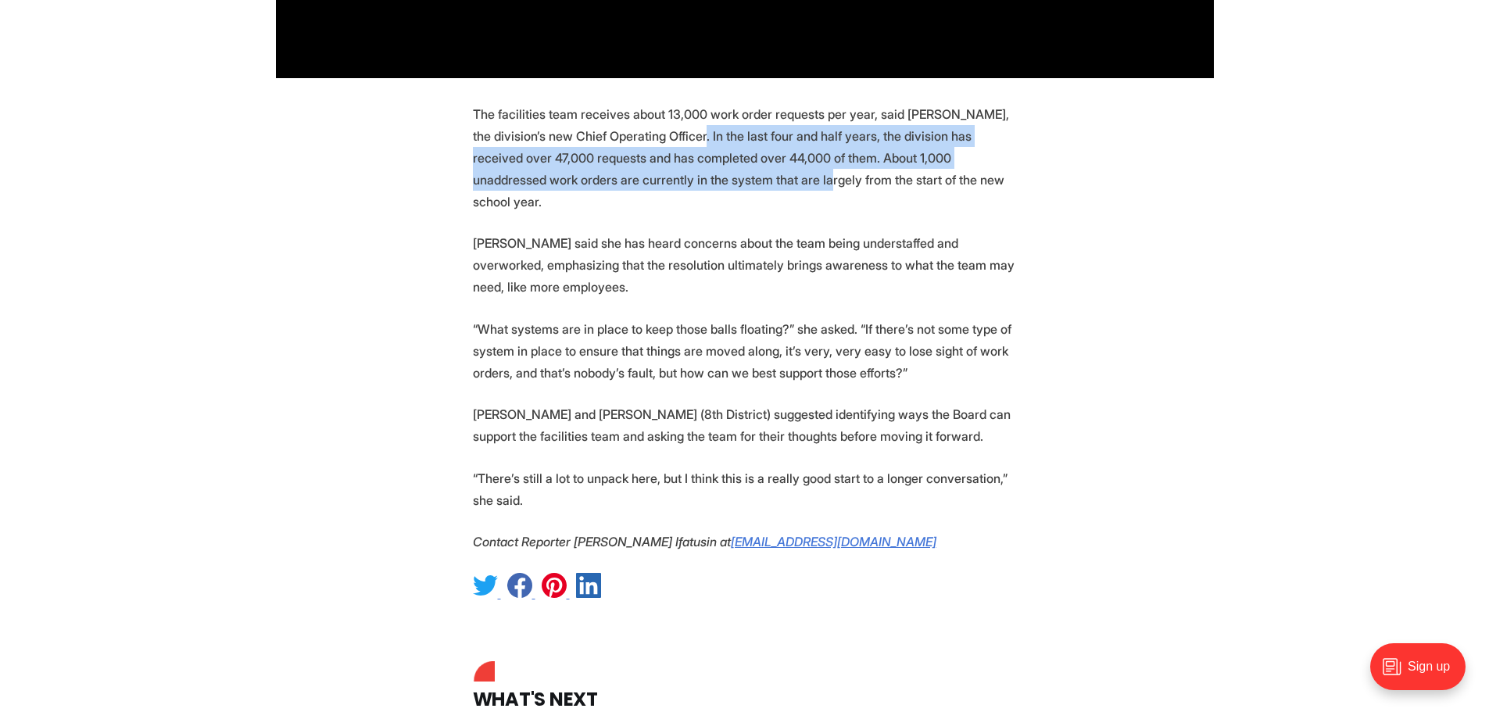
drag, startPoint x: 674, startPoint y: 84, endPoint x: 711, endPoint y: 134, distance: 62.5
click at [711, 134] on p "The facilities team receives about 13,000 work order requests per year, said Pa…" at bounding box center [745, 157] width 544 height 109
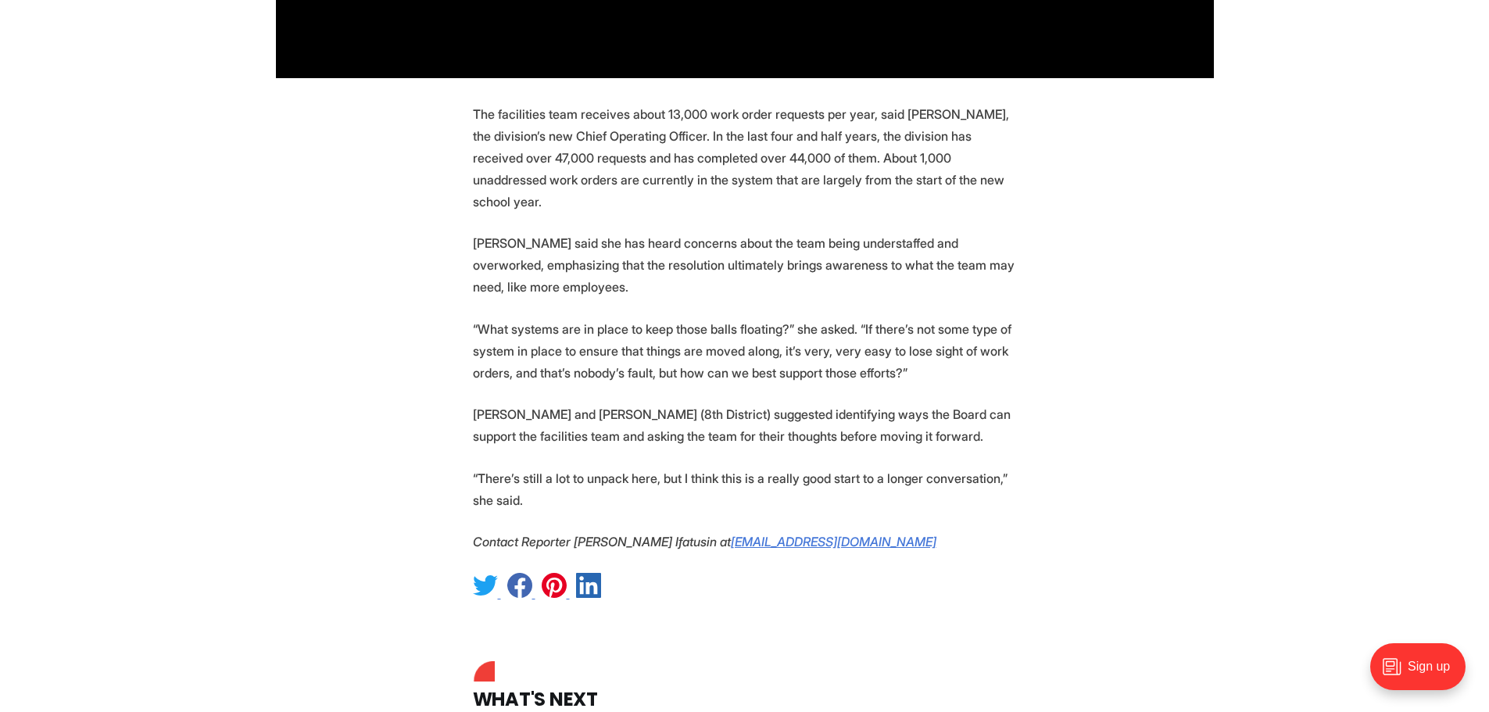
drag, startPoint x: 766, startPoint y: 142, endPoint x: 758, endPoint y: 134, distance: 11.6
click at [766, 143] on p "The facilities team receives about 13,000 work order requests per year, said Pa…" at bounding box center [745, 157] width 544 height 109
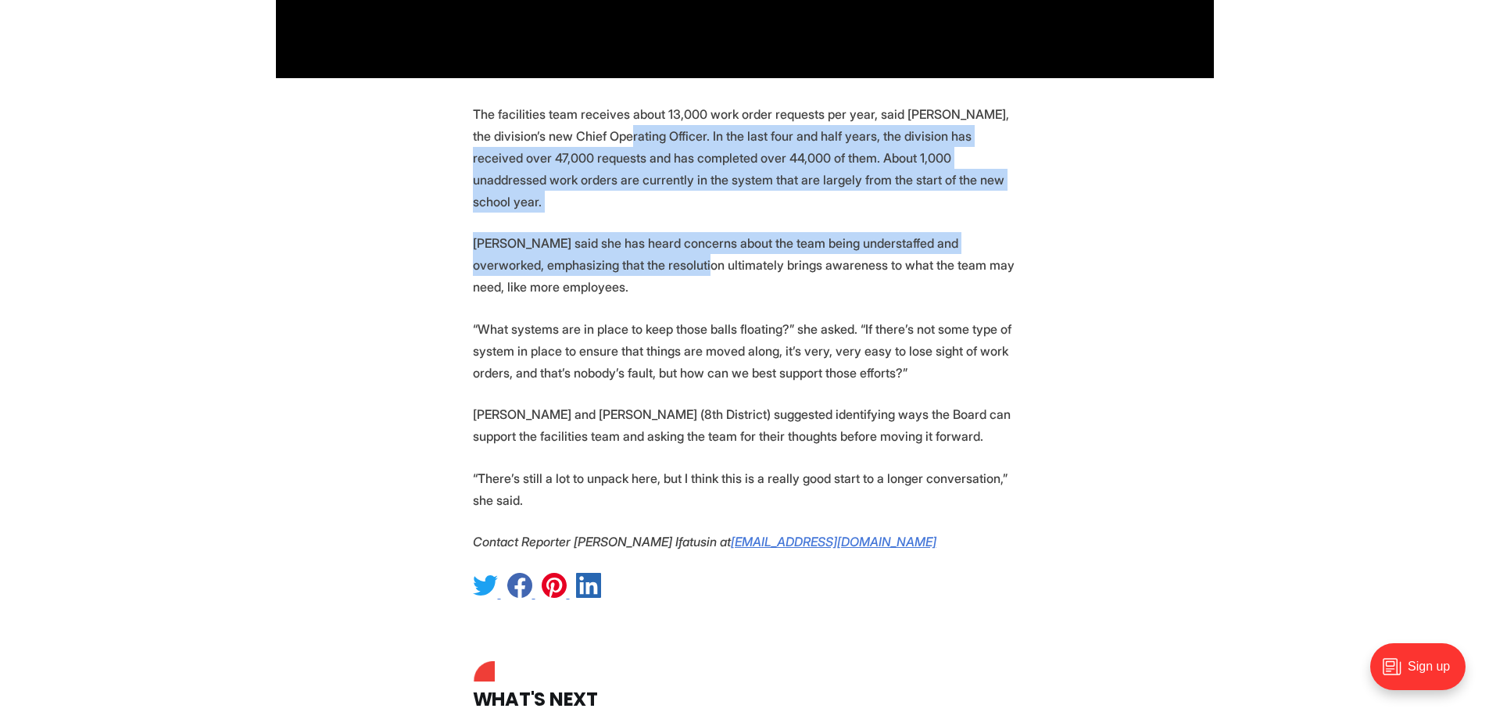
drag, startPoint x: 604, startPoint y: 102, endPoint x: 681, endPoint y: 215, distance: 136.2
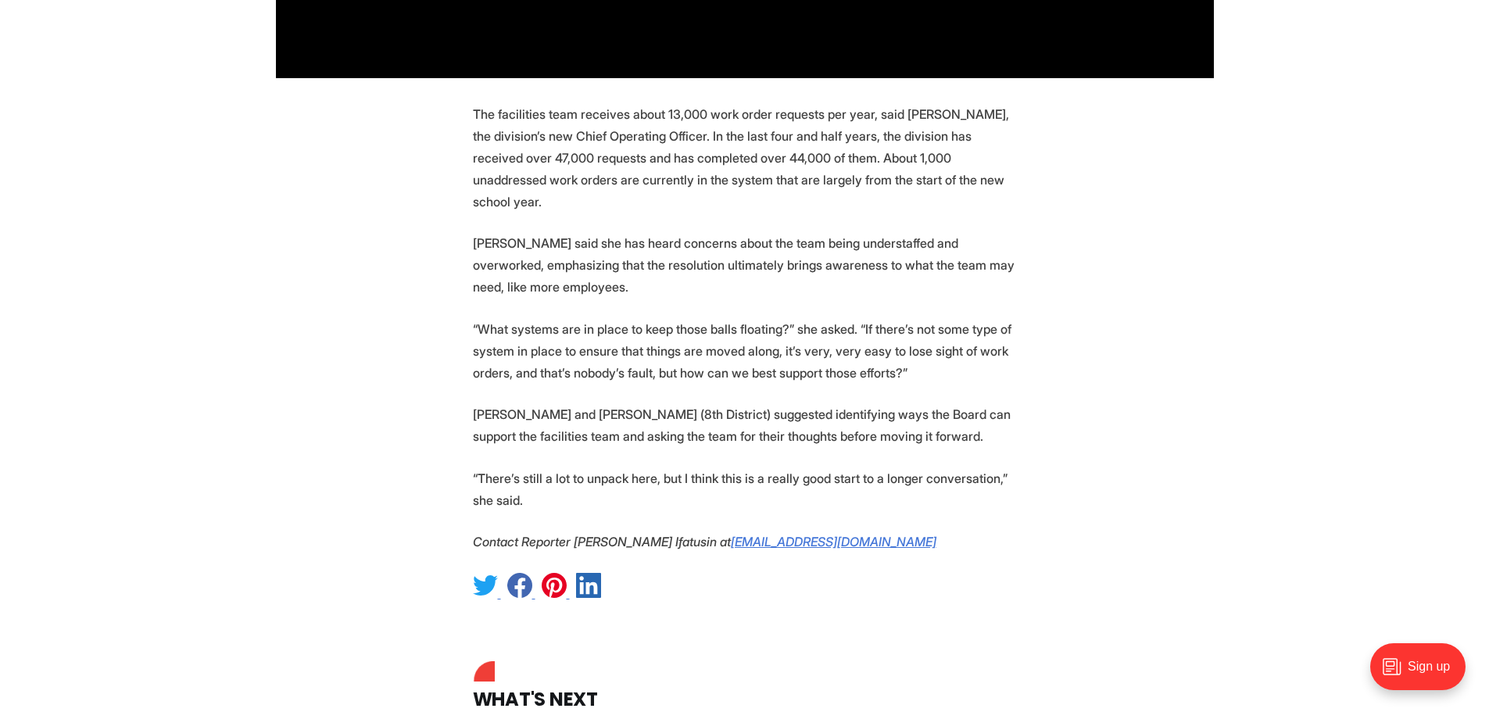
click at [686, 232] on p "Fernandez said she has heard concerns about the team being understaffed and ove…" at bounding box center [745, 265] width 544 height 66
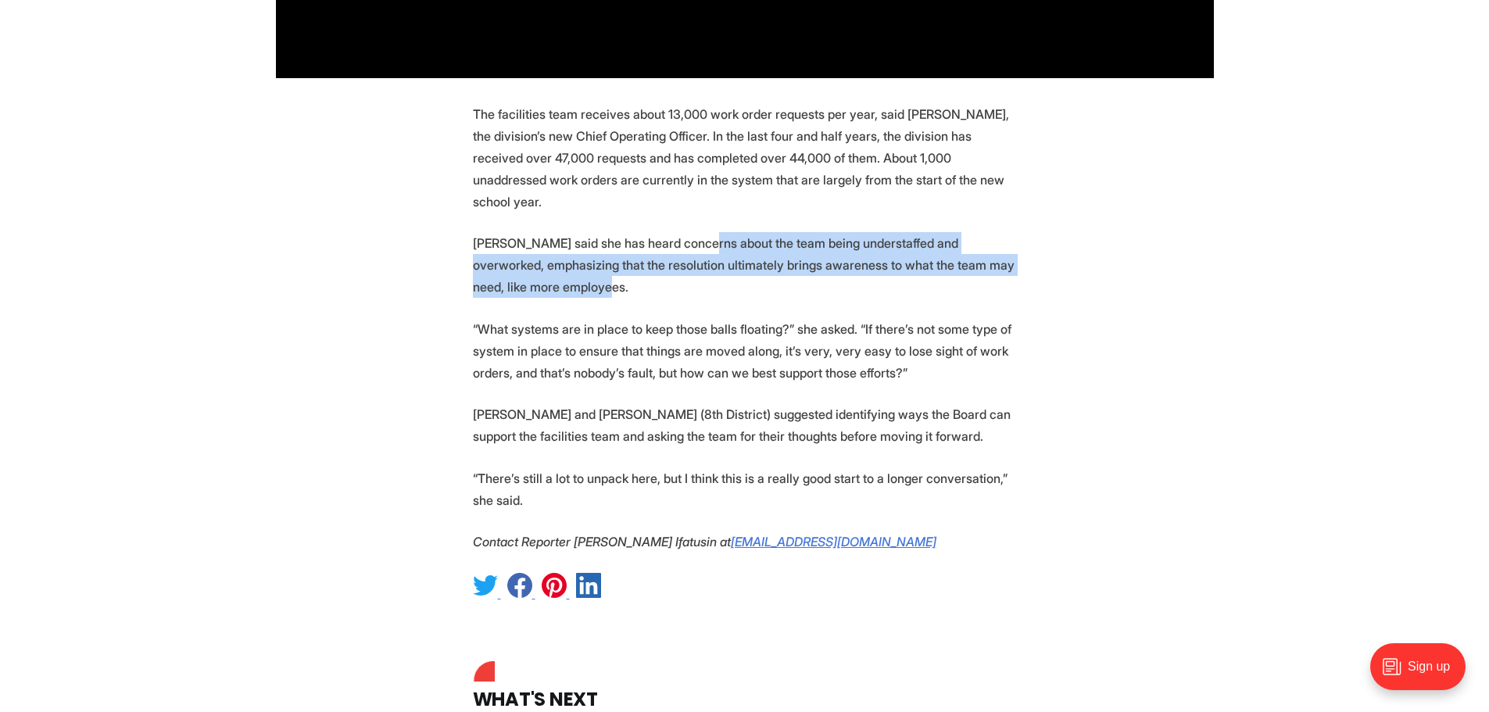
drag, startPoint x: 698, startPoint y: 184, endPoint x: 752, endPoint y: 217, distance: 63.1
click at [729, 232] on p "Fernandez said she has heard concerns about the team being understaffed and ove…" at bounding box center [745, 265] width 544 height 66
click at [783, 232] on p "Fernandez said she has heard concerns about the team being understaffed and ove…" at bounding box center [745, 265] width 544 height 66
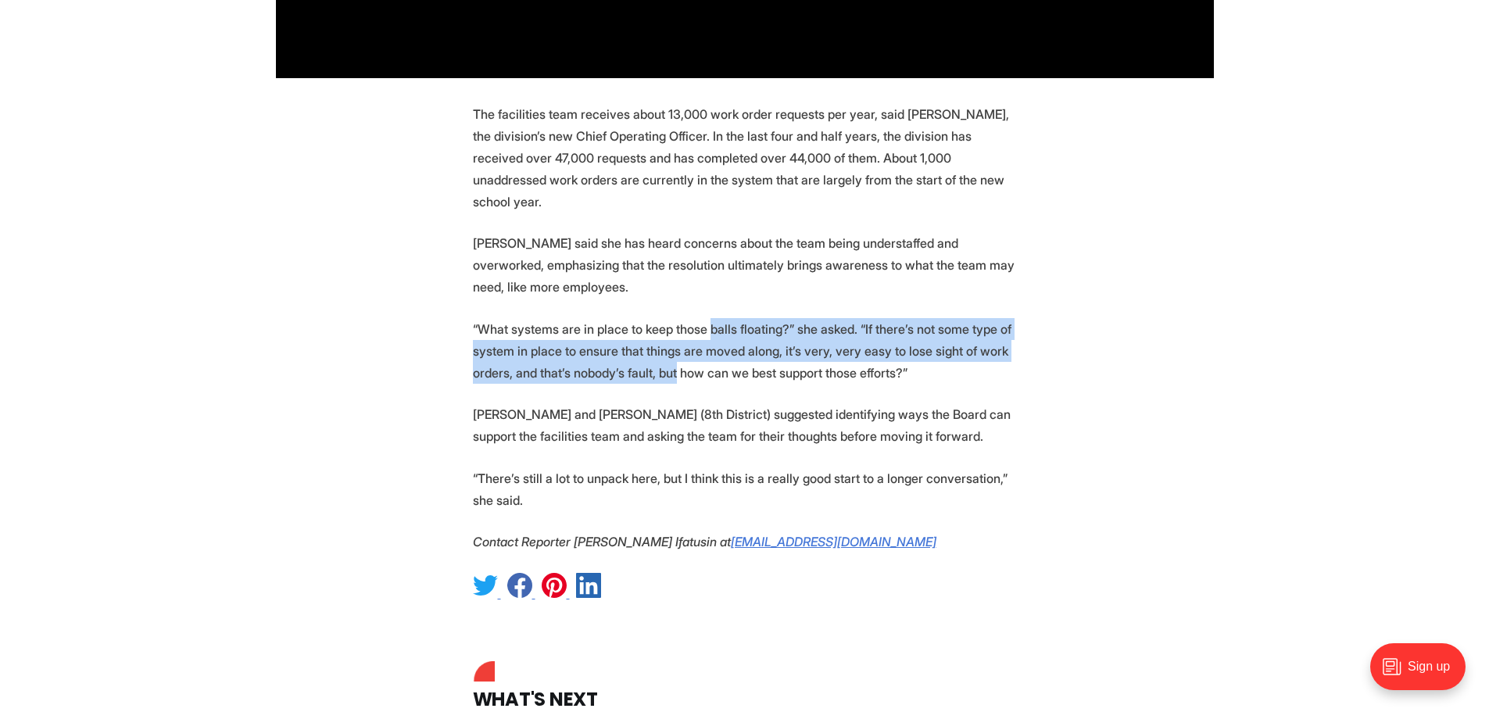
drag, startPoint x: 704, startPoint y: 249, endPoint x: 673, endPoint y: 299, distance: 59.0
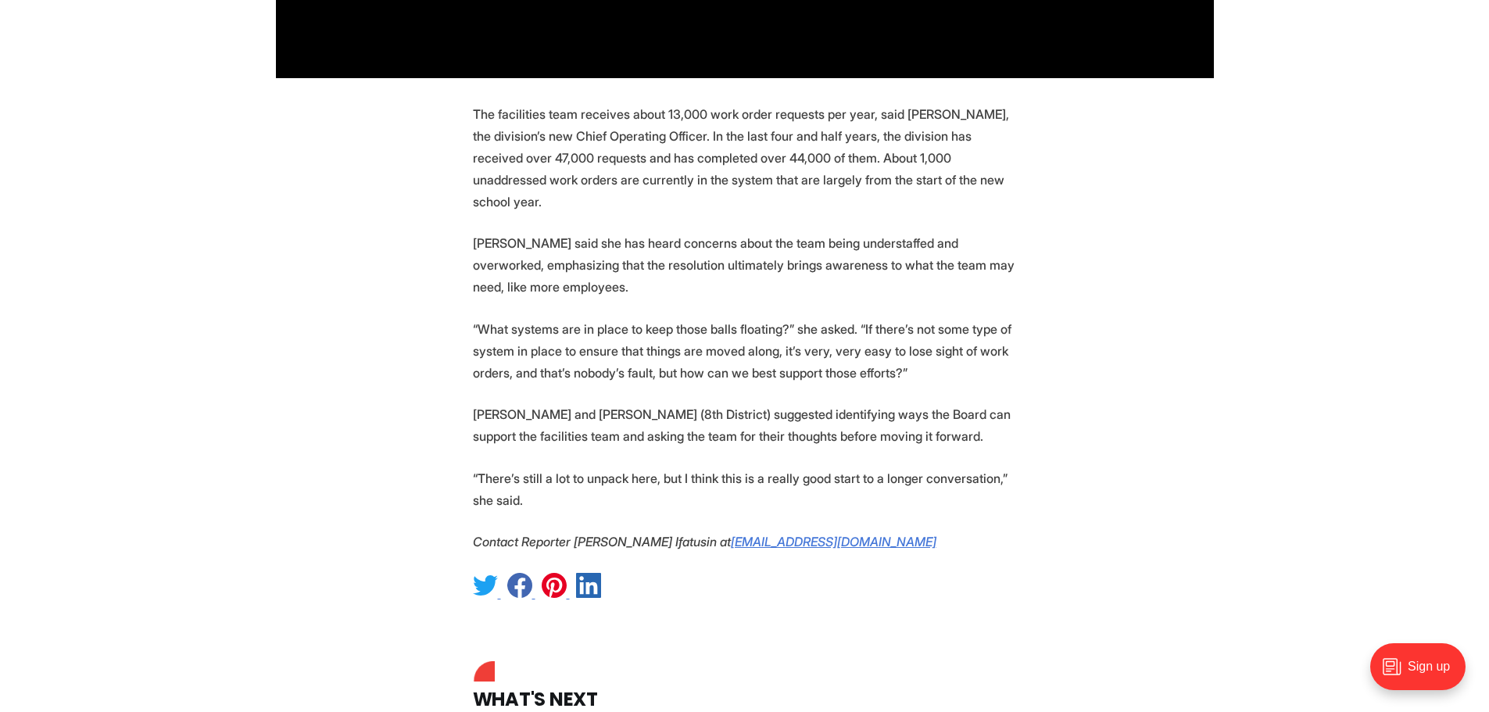
click at [722, 318] on p "“What systems are in place to keep those balls floating?” she asked. “If there’…" at bounding box center [745, 351] width 544 height 66
drag, startPoint x: 707, startPoint y: 295, endPoint x: 560, endPoint y: 435, distance: 202.9
click at [576, 467] on p "“There’s still a lot to unpack here, but I think this is a really good start to…" at bounding box center [745, 489] width 544 height 44
click at [626, 403] on p "Ferandez and Emmett Jafari (8th District) suggested identifying ways the Board …" at bounding box center [745, 425] width 544 height 44
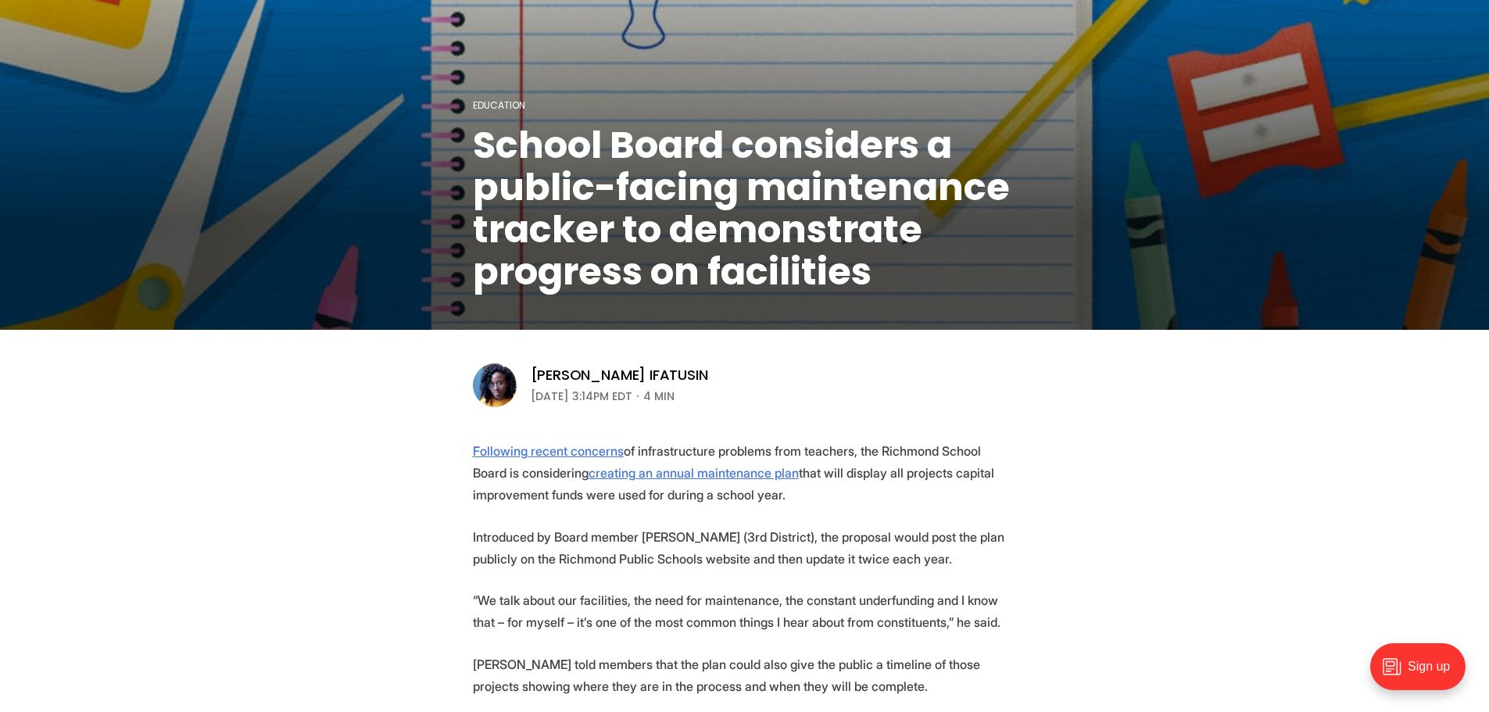
scroll to position [469, 0]
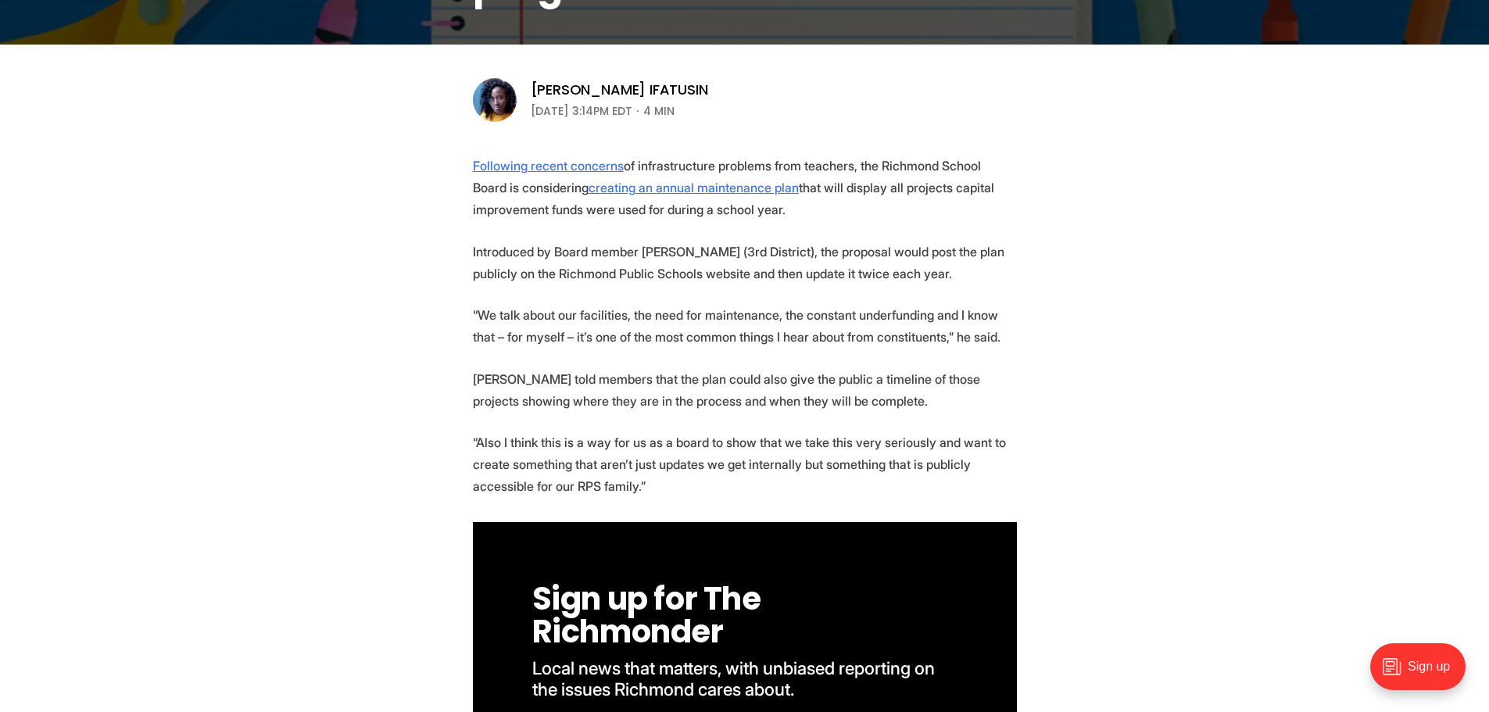
drag, startPoint x: 446, startPoint y: 274, endPoint x: 528, endPoint y: 188, distance: 118.3
click at [579, 167] on u "Following recent concerns" at bounding box center [548, 166] width 151 height 16
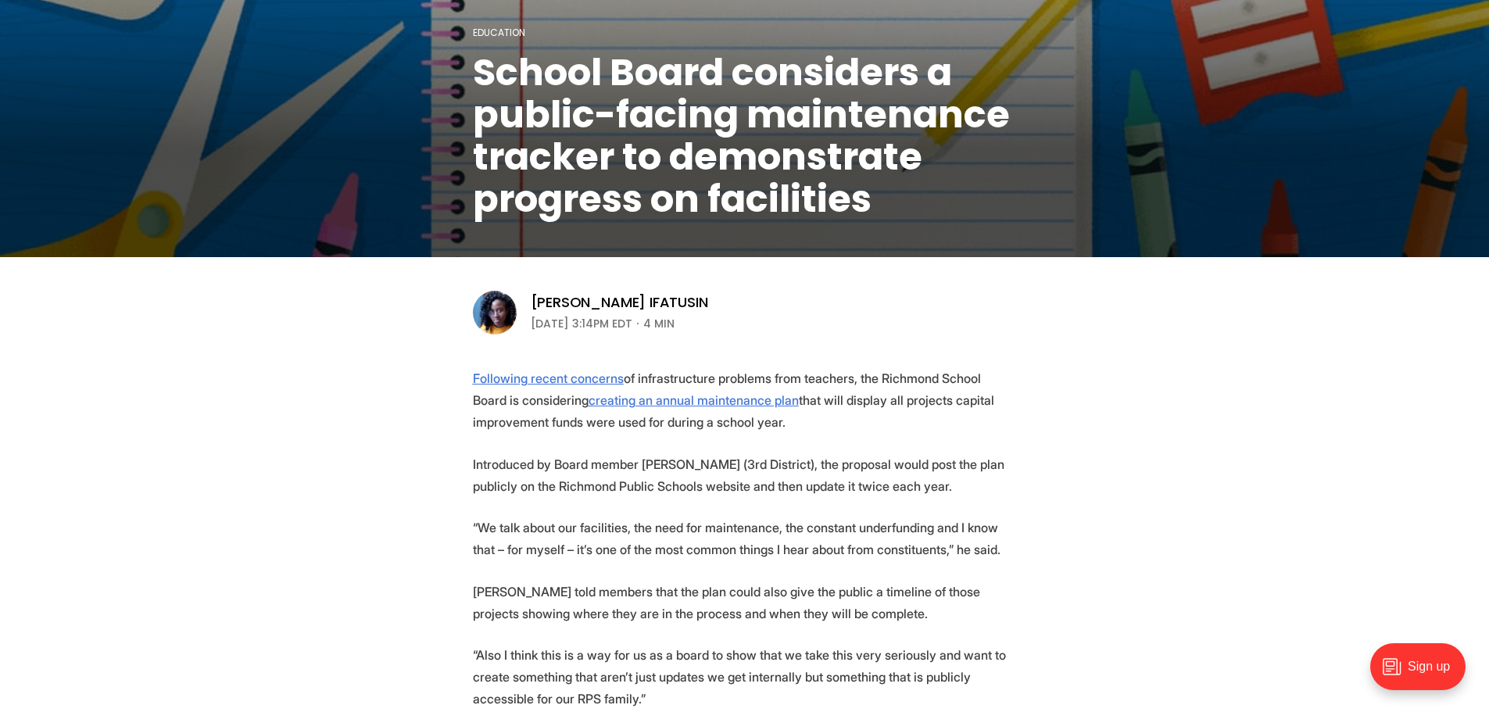
scroll to position [313, 0]
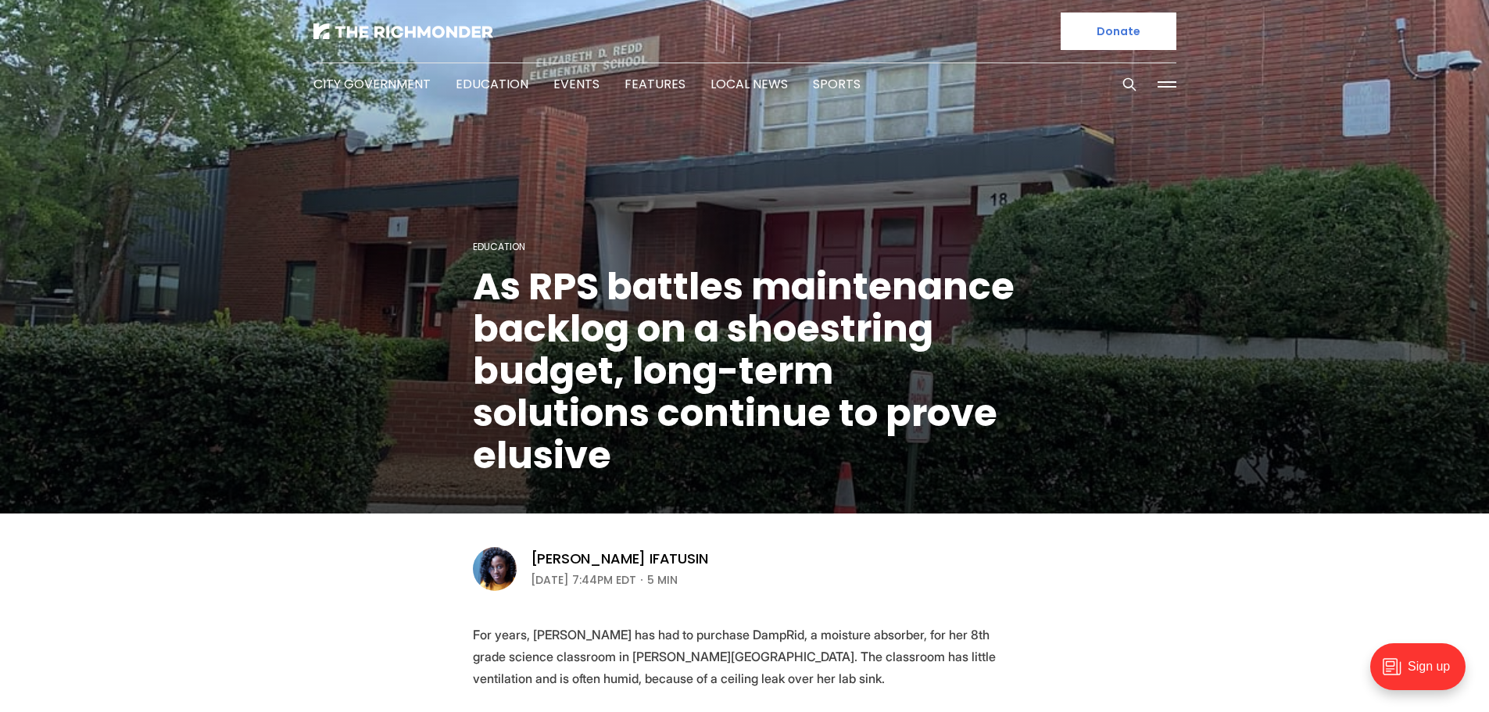
click at [490, 195] on figcaption "Education As RPS battles maintenance backlog on a shoestring budget, long-term …" at bounding box center [744, 258] width 1489 height 510
